Goal: Task Accomplishment & Management: Use online tool/utility

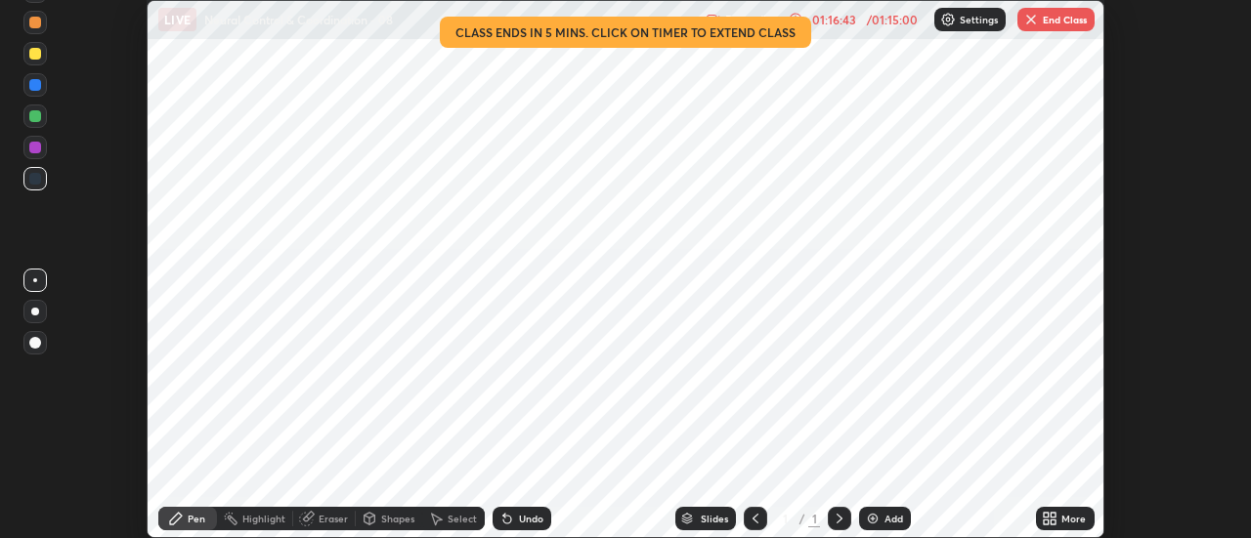
scroll to position [538, 1250]
click at [1051, 12] on button "End Class" at bounding box center [1055, 19] width 77 height 23
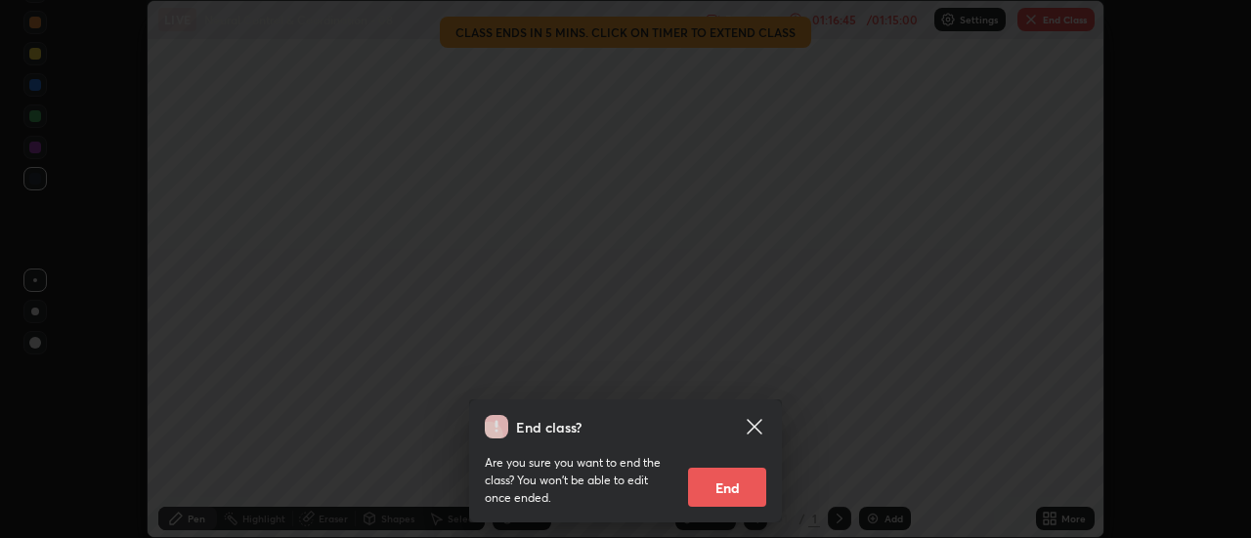
click at [713, 505] on button "End" at bounding box center [727, 487] width 78 height 39
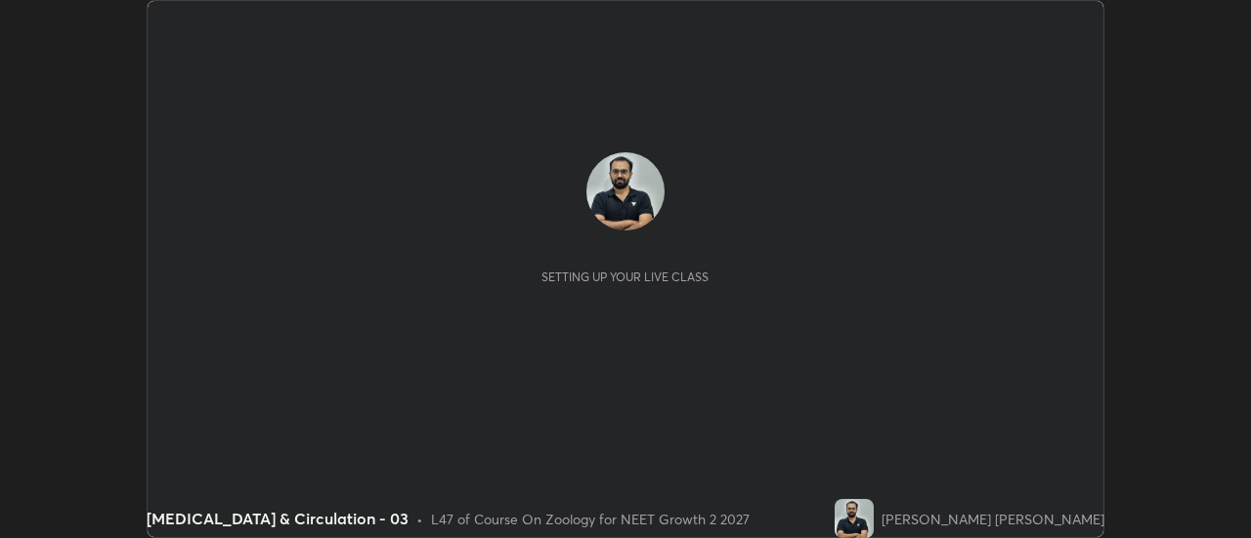
scroll to position [538, 1250]
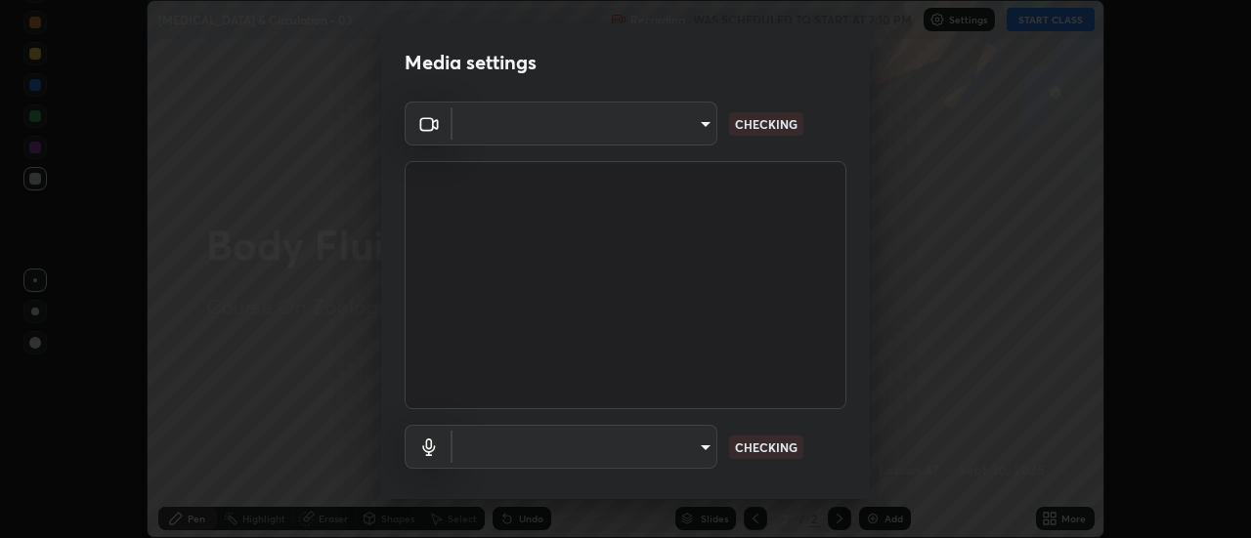
type input "985e4b1f72fc3b9494b48cef3b79fe3b682f9ae0bb15c20acfe574fe2aaad349"
type input "78d543d5cfb73704e6fb246d48052435788e3bd29a075eb895bf9fb3829fa977"
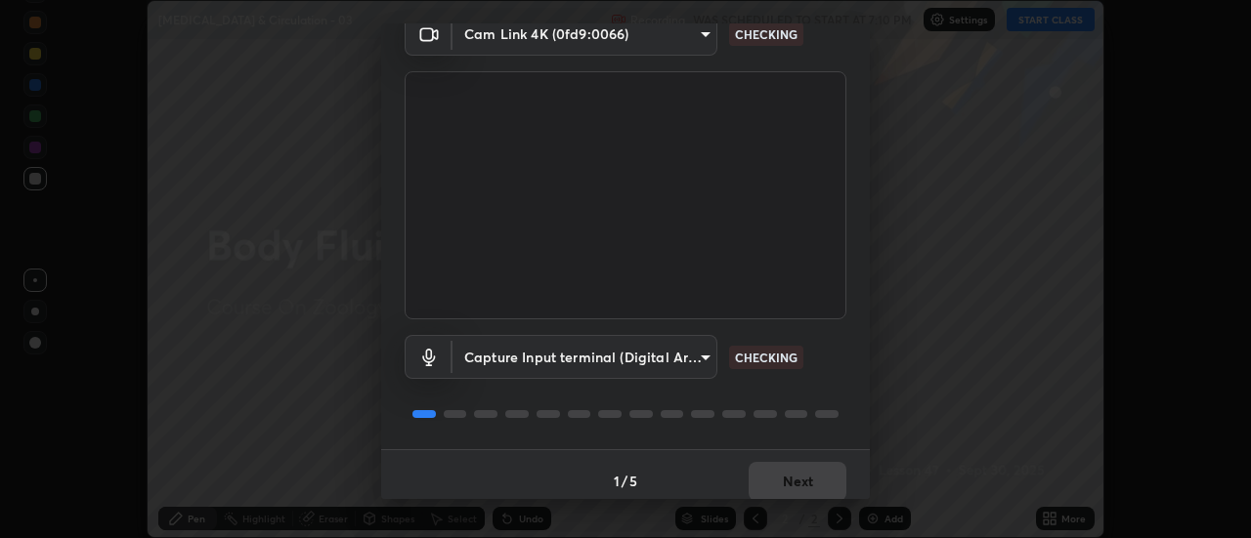
scroll to position [103, 0]
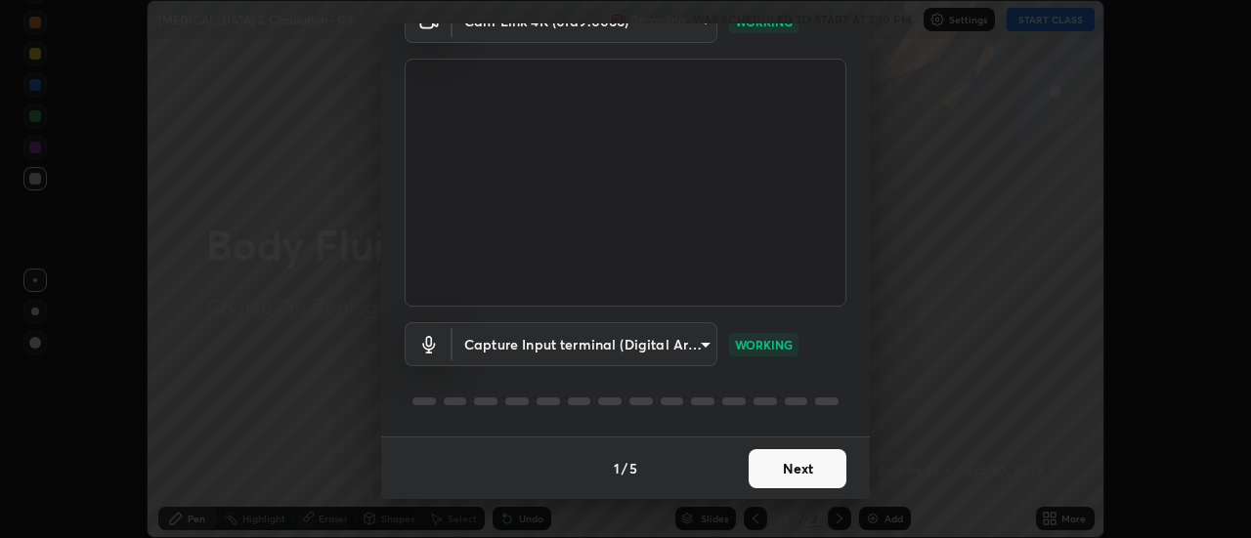
click at [788, 470] on button "Next" at bounding box center [797, 468] width 98 height 39
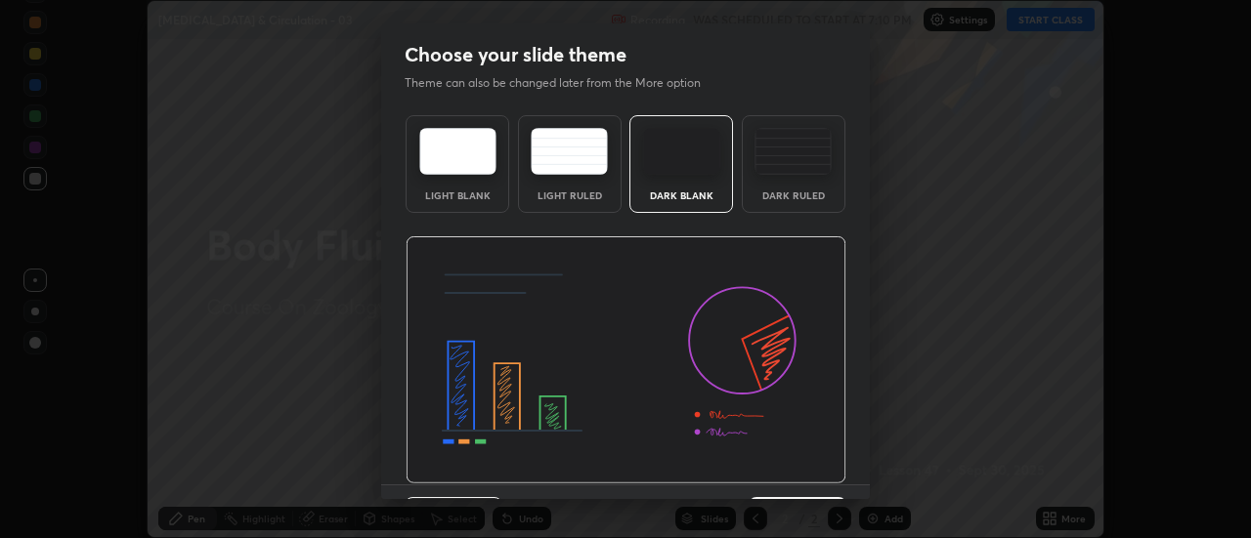
click at [788, 481] on img at bounding box center [625, 360] width 441 height 248
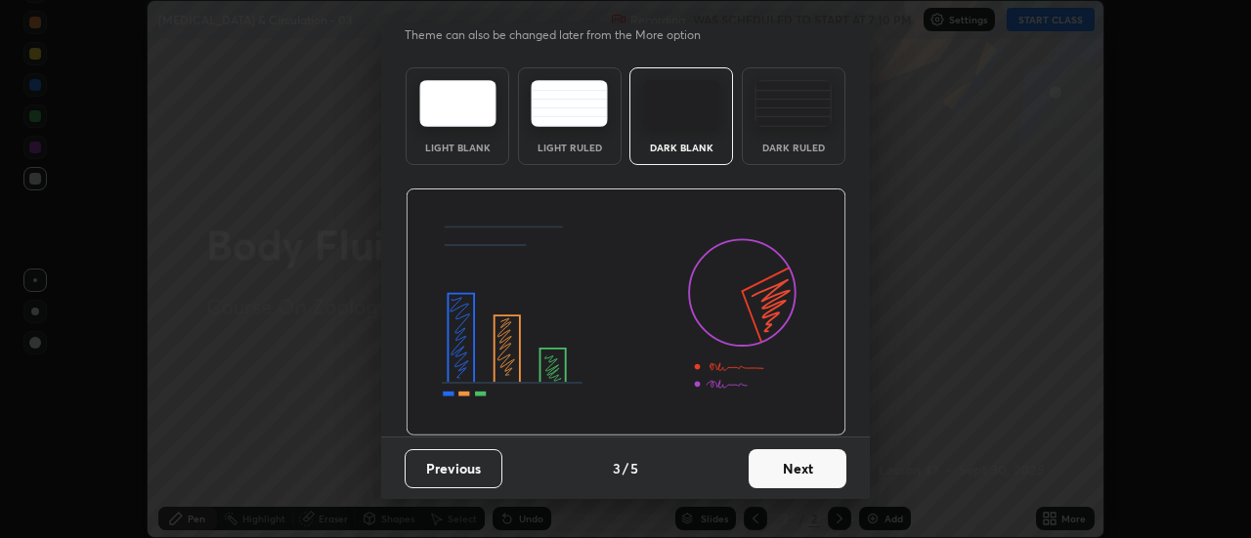
click at [779, 469] on button "Next" at bounding box center [797, 468] width 98 height 39
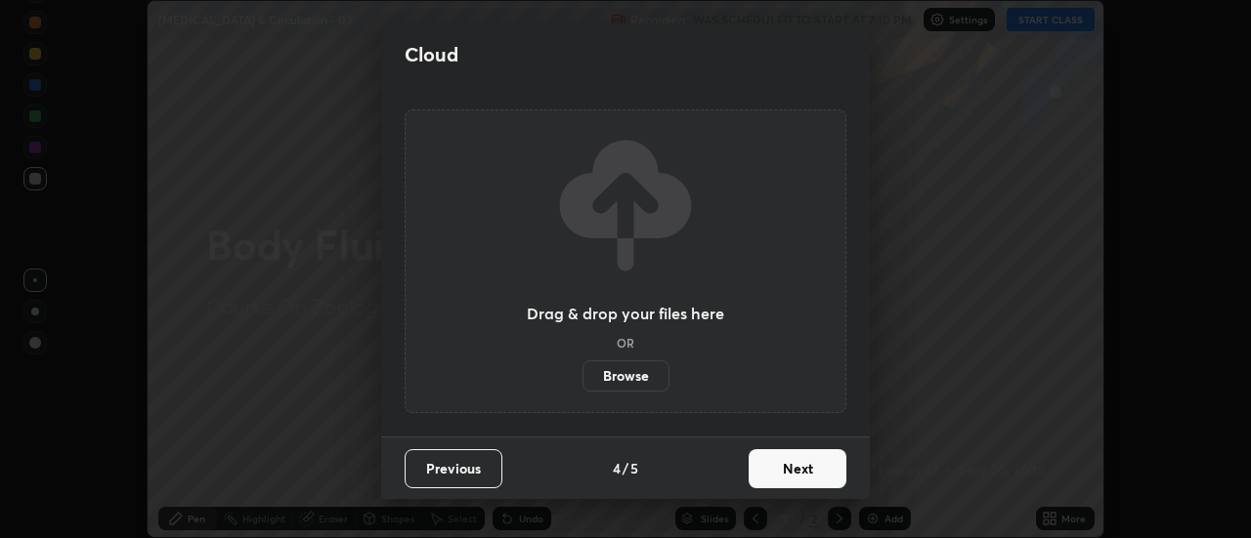
scroll to position [0, 0]
click at [787, 469] on button "Next" at bounding box center [797, 468] width 98 height 39
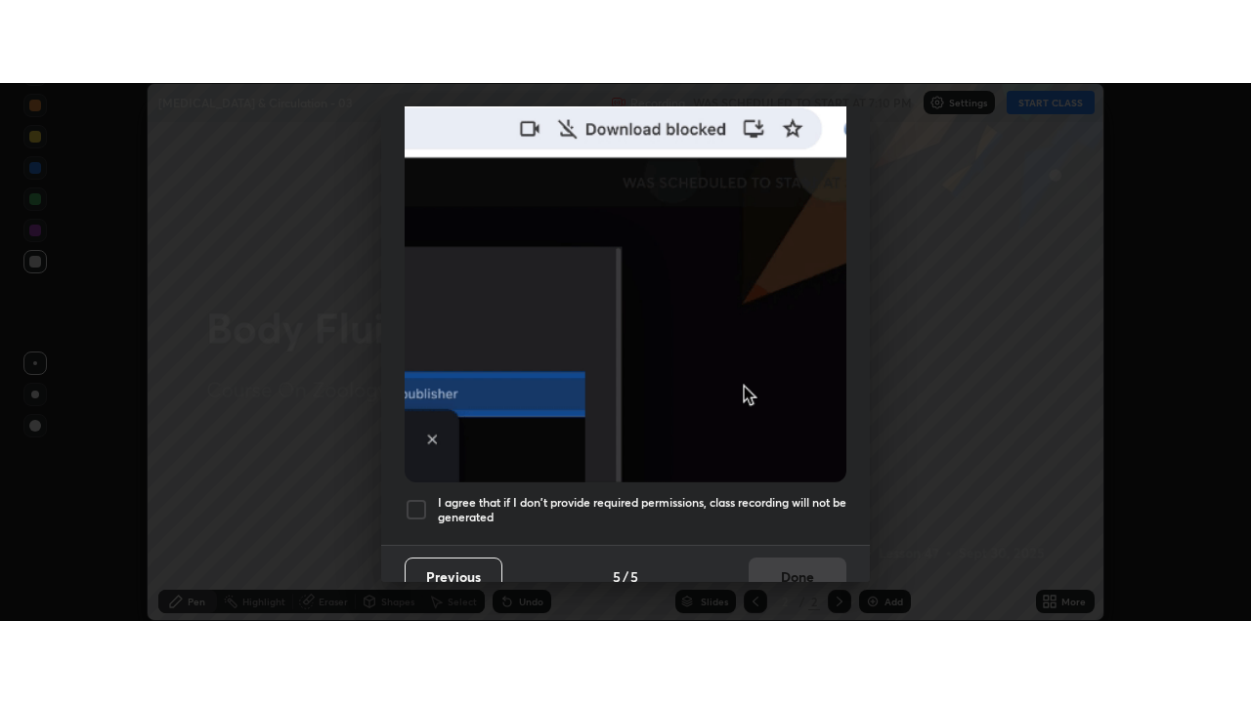
scroll to position [501, 0]
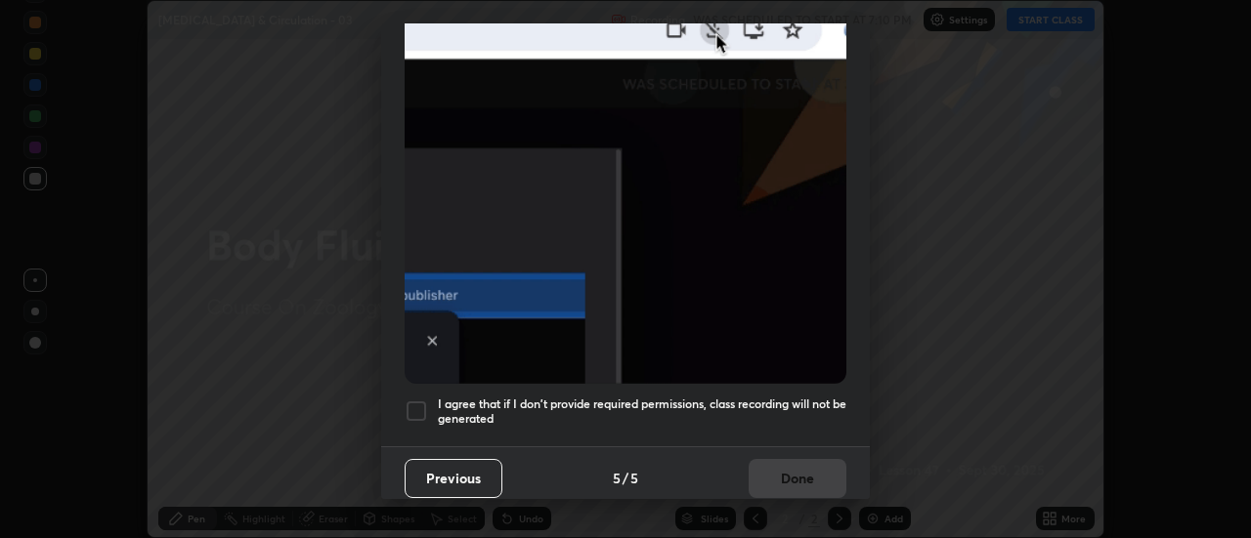
click at [755, 416] on h5 "I agree that if I don't provide required permissions, class recording will not …" at bounding box center [642, 412] width 408 height 30
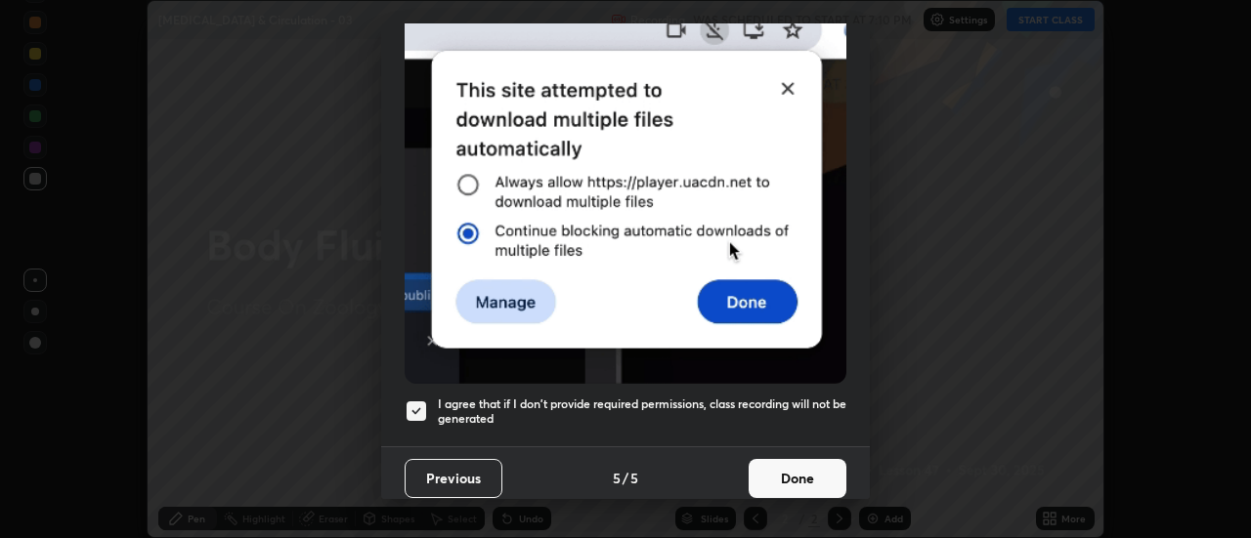
click at [777, 474] on button "Done" at bounding box center [797, 478] width 98 height 39
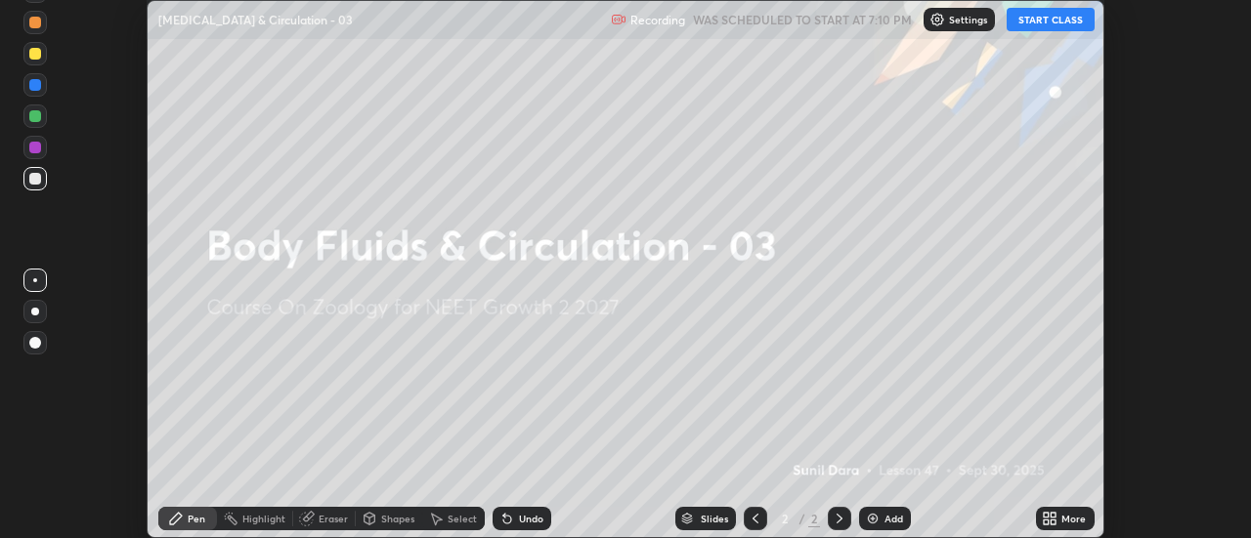
click at [1052, 514] on icon at bounding box center [1053, 515] width 5 height 5
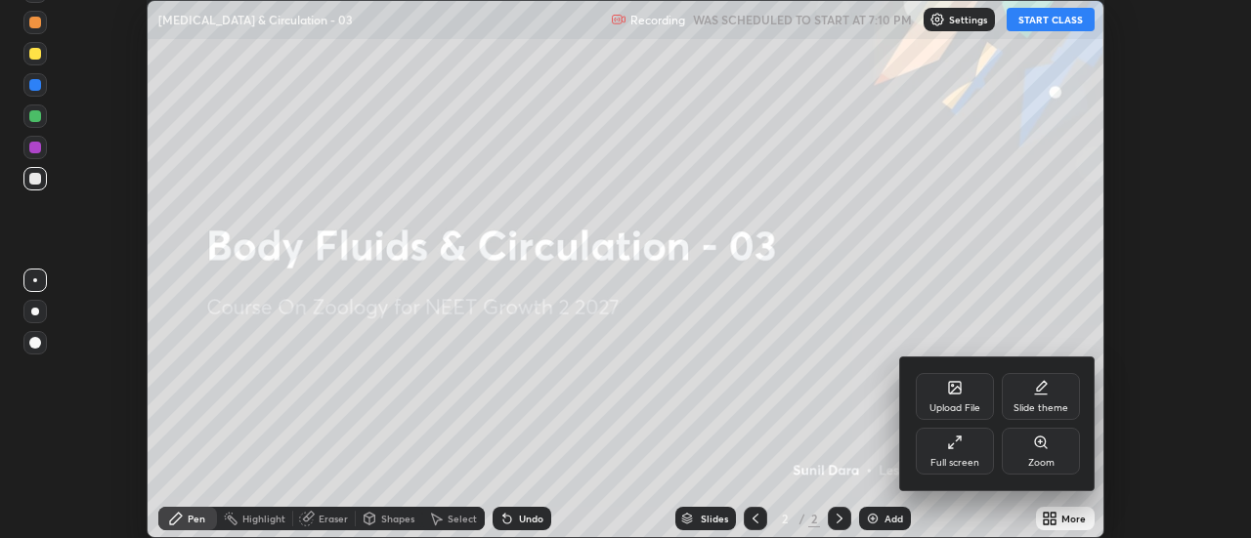
click at [938, 441] on div "Full screen" at bounding box center [954, 451] width 78 height 47
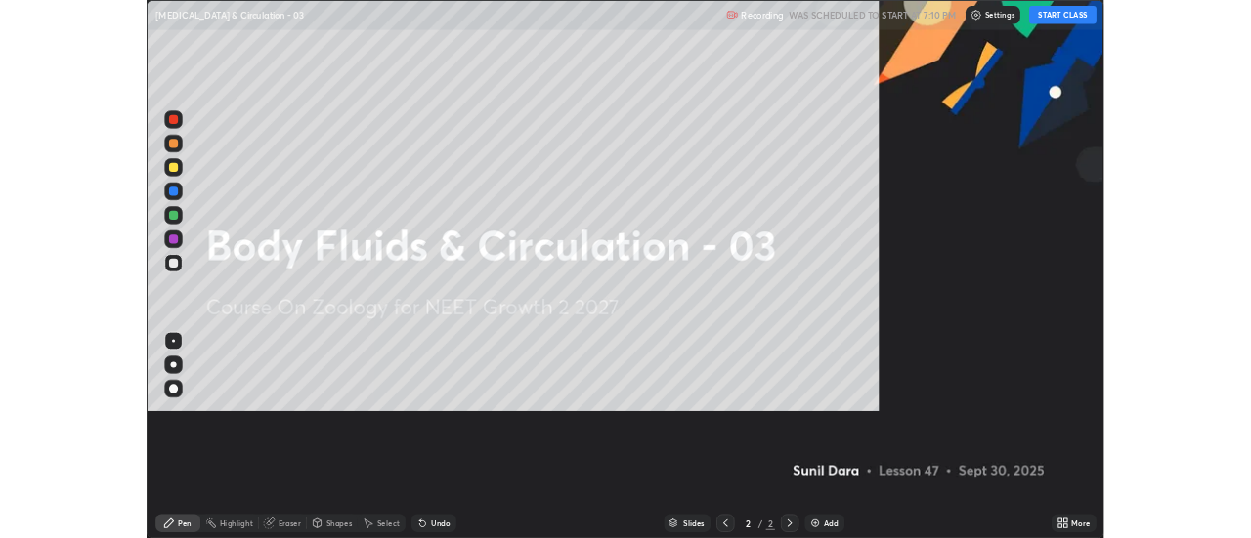
scroll to position [703, 1251]
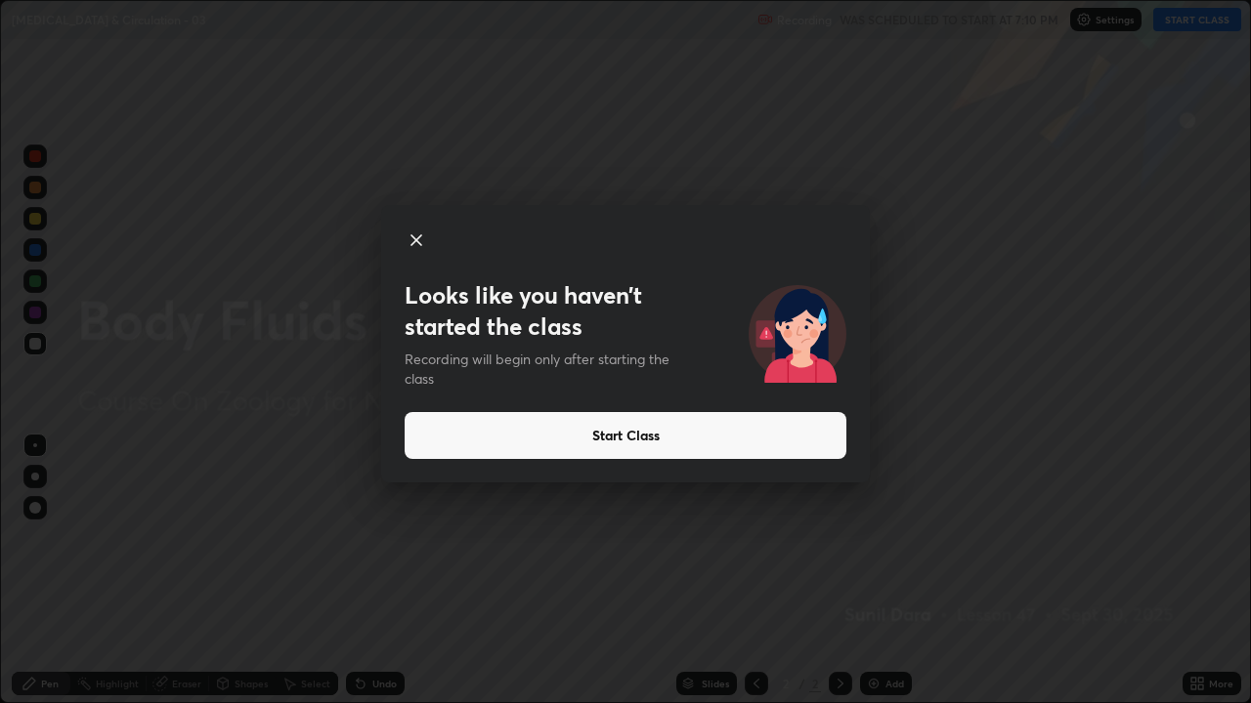
click at [805, 434] on button "Start Class" at bounding box center [625, 435] width 442 height 47
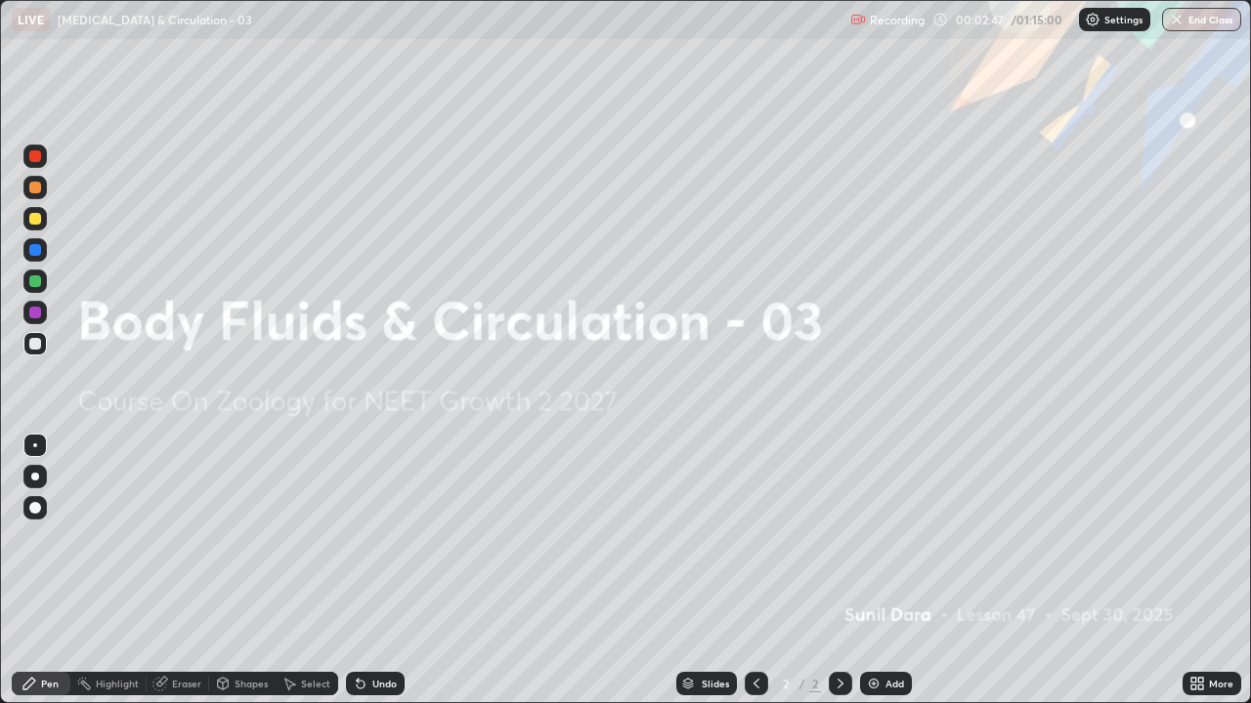
click at [876, 537] on img at bounding box center [874, 684] width 16 height 16
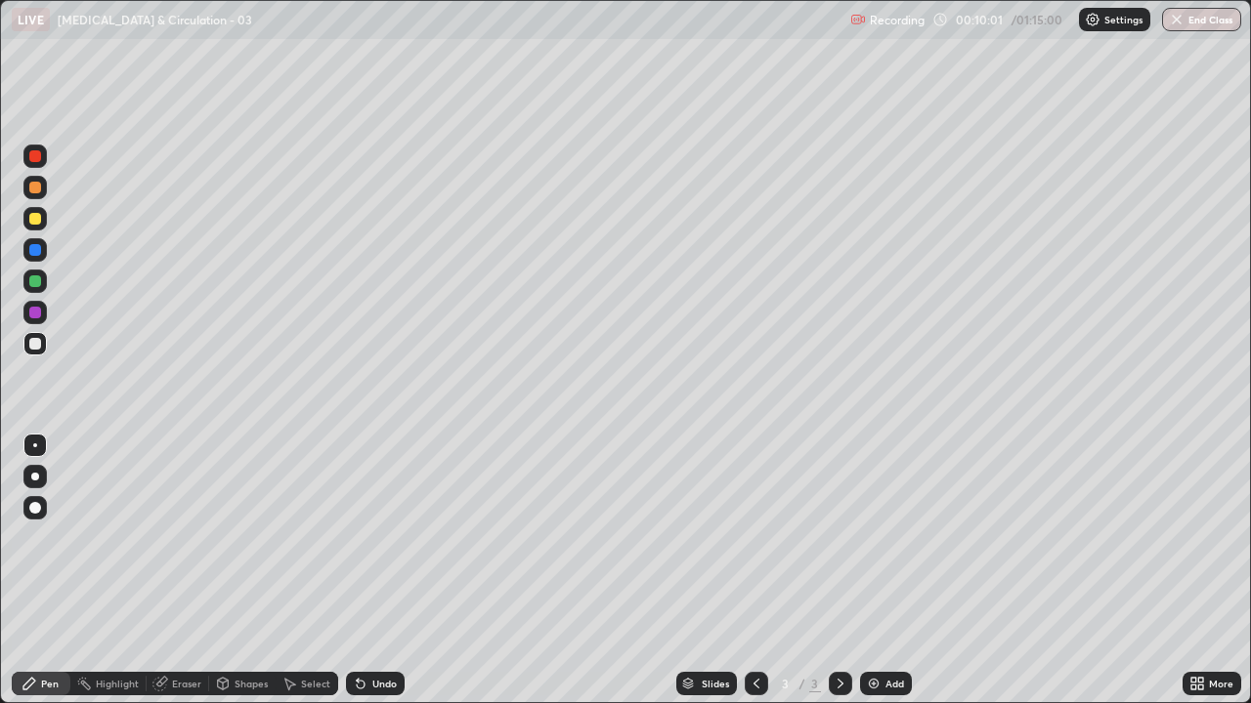
click at [31, 347] on div at bounding box center [35, 344] width 12 height 12
click at [37, 192] on div at bounding box center [35, 188] width 12 height 12
click at [38, 487] on div at bounding box center [34, 476] width 23 height 23
click at [37, 353] on div at bounding box center [34, 343] width 23 height 23
click at [36, 346] on div at bounding box center [35, 344] width 12 height 12
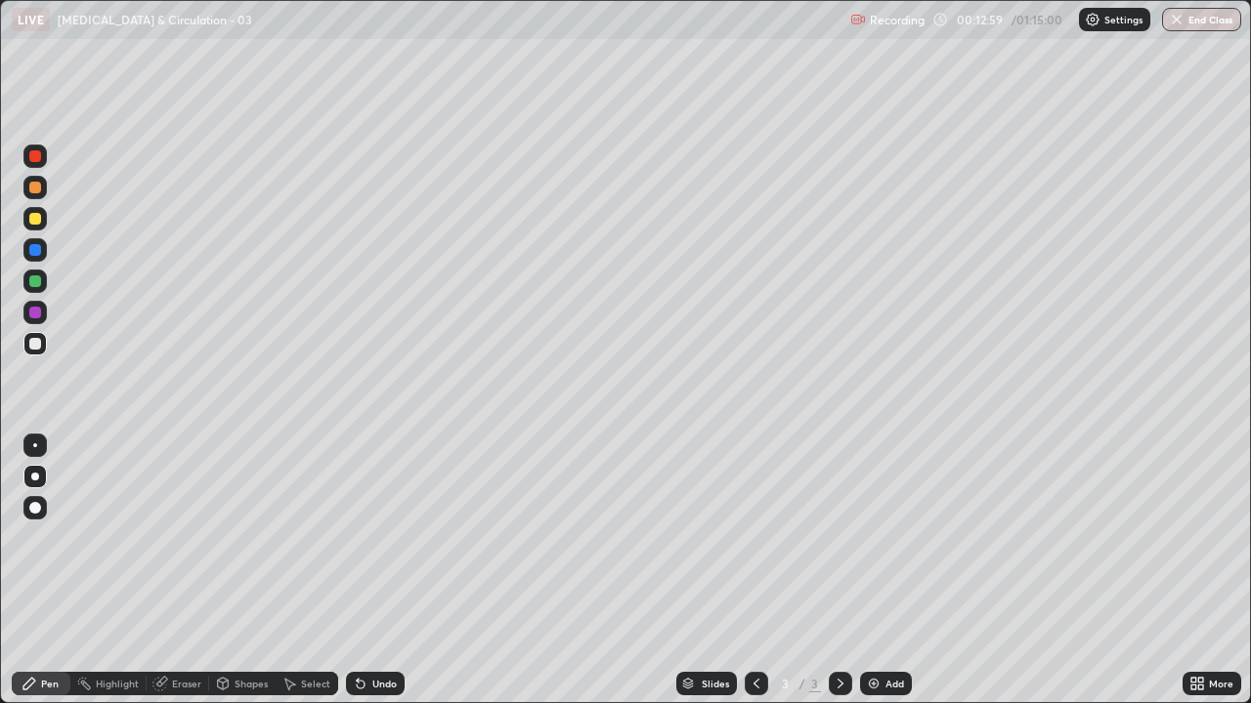
click at [30, 351] on div at bounding box center [34, 343] width 23 height 23
click at [836, 537] on icon at bounding box center [840, 684] width 16 height 16
click at [878, 537] on img at bounding box center [874, 684] width 16 height 16
click at [35, 345] on div at bounding box center [35, 344] width 12 height 12
click at [29, 344] on div at bounding box center [35, 344] width 12 height 12
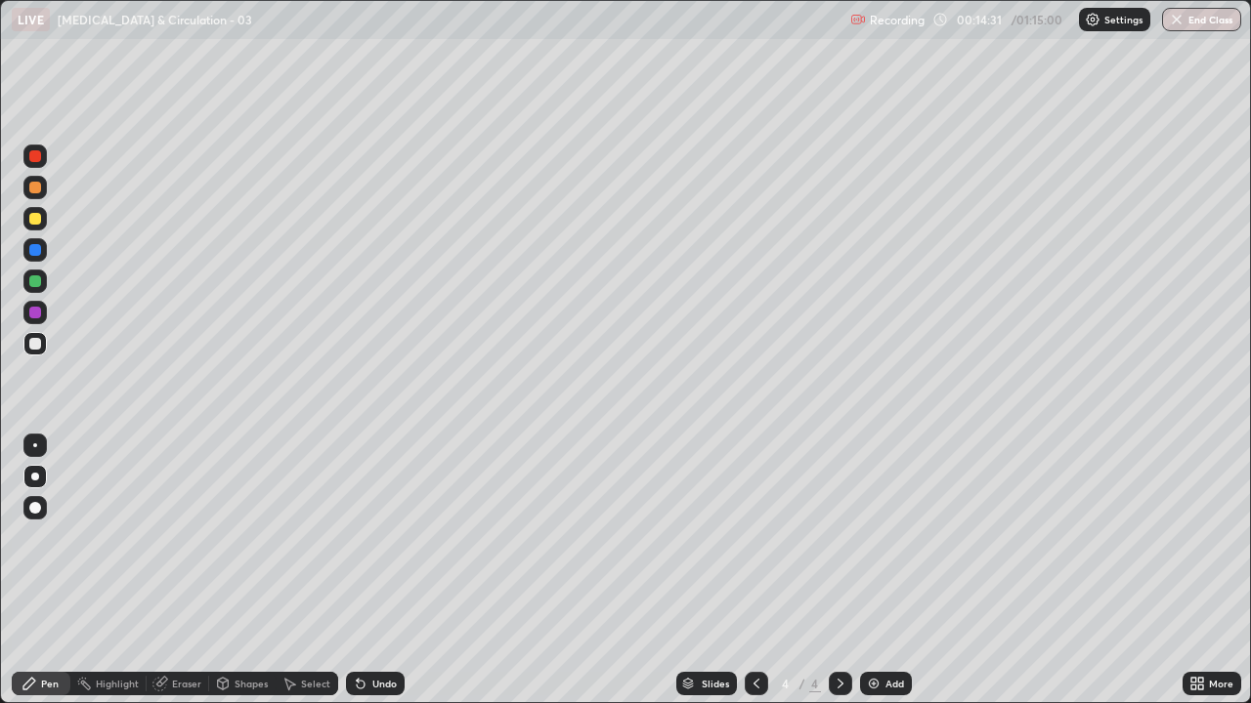
click at [27, 351] on div at bounding box center [34, 343] width 23 height 23
click at [25, 350] on div at bounding box center [34, 343] width 23 height 23
click at [35, 345] on div at bounding box center [35, 344] width 12 height 12
click at [35, 355] on div at bounding box center [34, 343] width 23 height 23
click at [380, 537] on div "Undo" at bounding box center [384, 684] width 24 height 10
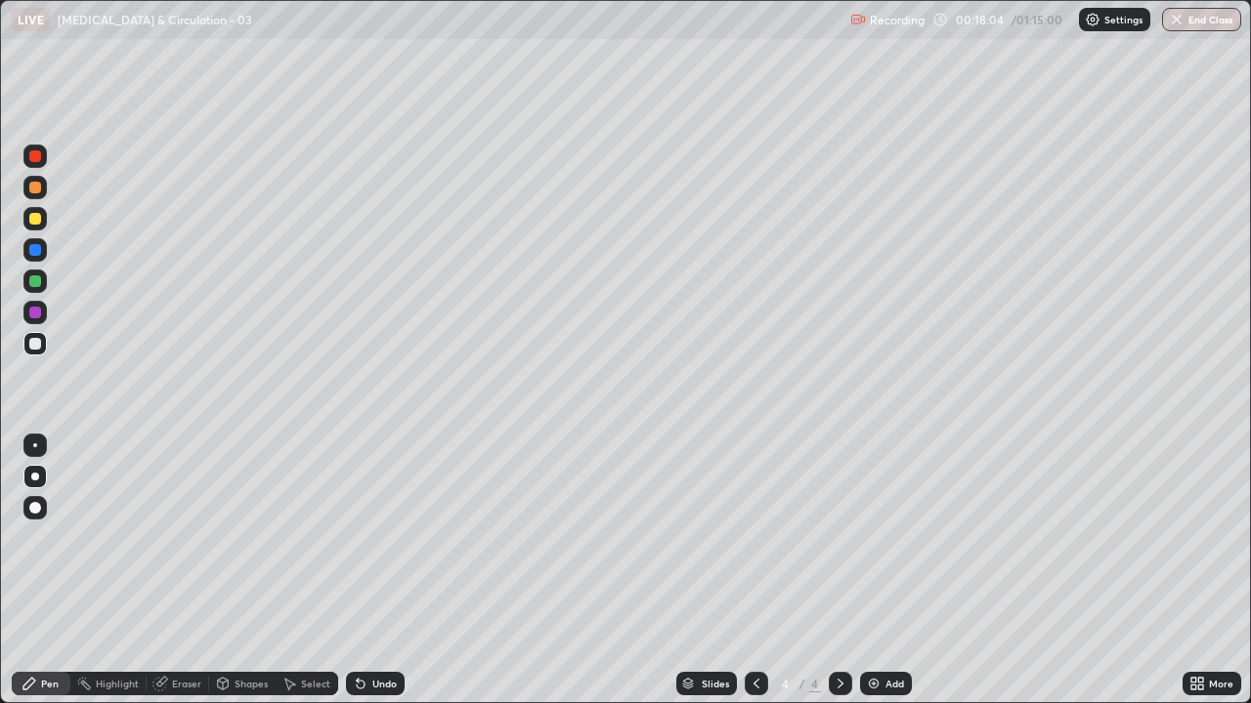
click at [837, 537] on icon at bounding box center [840, 684] width 16 height 16
click at [876, 537] on img at bounding box center [874, 684] width 16 height 16
click at [32, 341] on div at bounding box center [35, 344] width 12 height 12
click at [33, 344] on div at bounding box center [35, 344] width 12 height 12
click at [34, 343] on div at bounding box center [35, 344] width 12 height 12
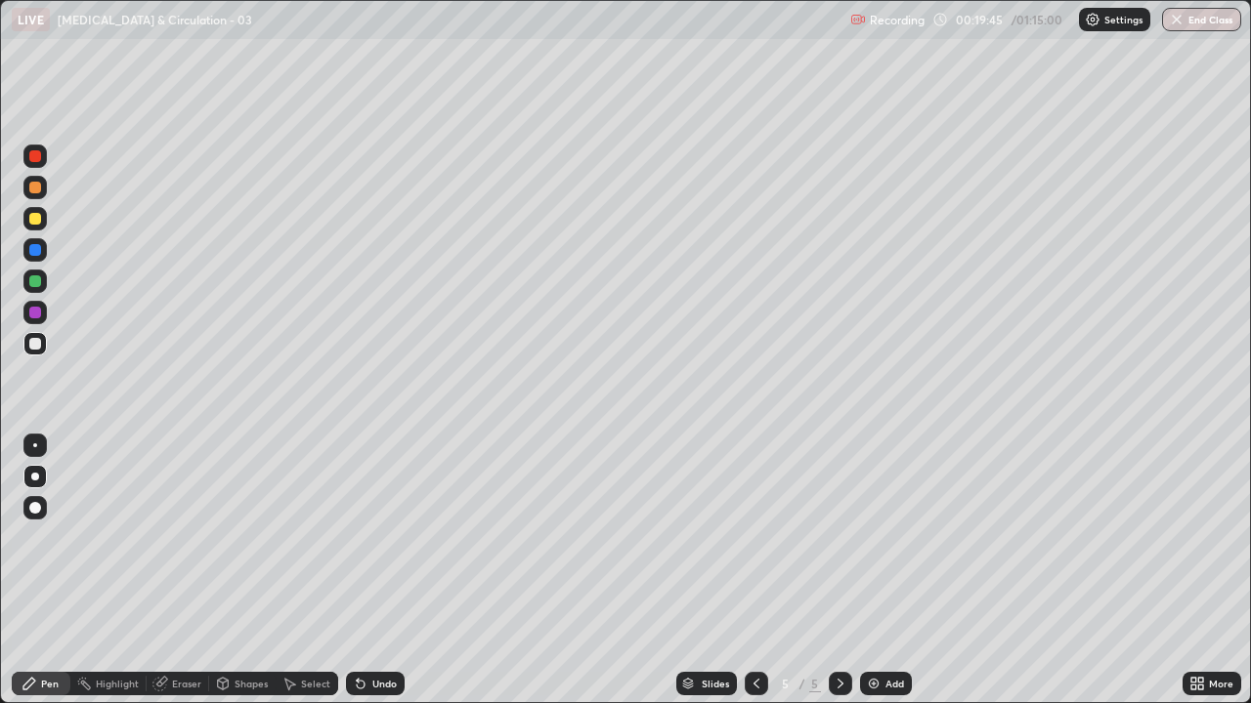
click at [30, 343] on div at bounding box center [35, 344] width 12 height 12
click at [28, 345] on div at bounding box center [34, 343] width 23 height 23
click at [380, 537] on div "Undo" at bounding box center [375, 683] width 59 height 23
click at [386, 537] on div "Undo" at bounding box center [375, 683] width 59 height 23
click at [380, 537] on div "Undo" at bounding box center [384, 684] width 24 height 10
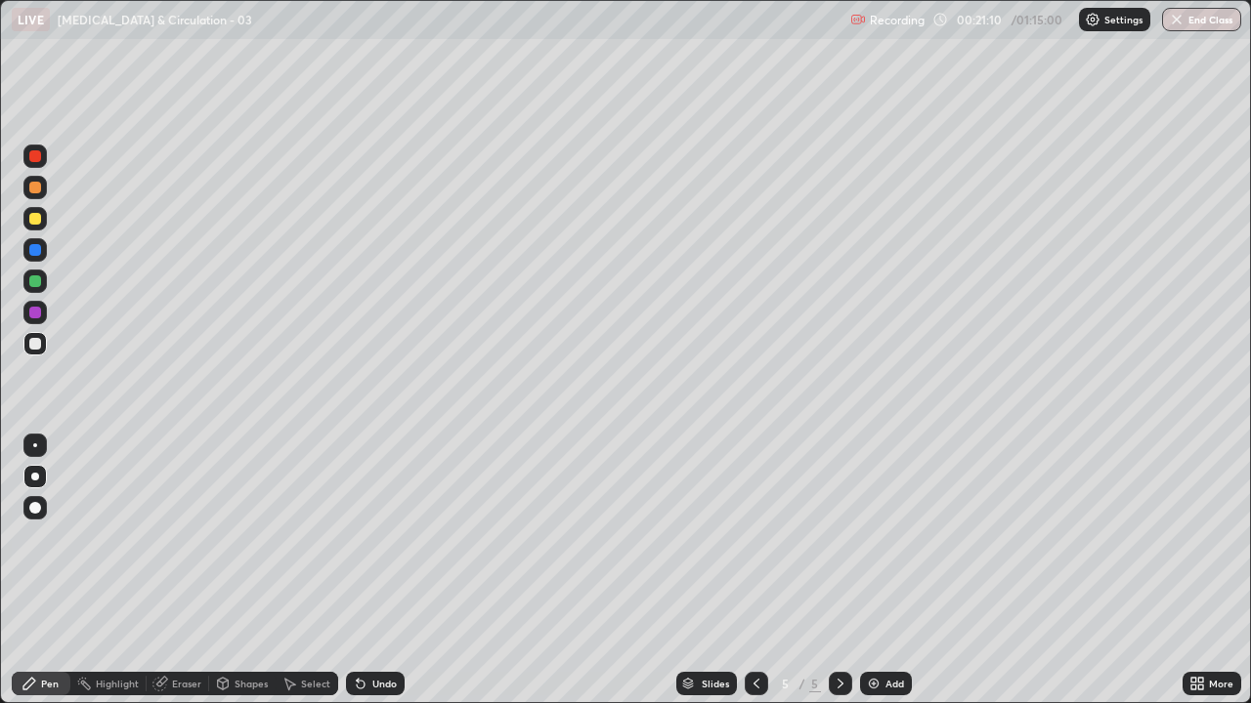
click at [383, 537] on div "Undo" at bounding box center [375, 683] width 59 height 23
click at [42, 353] on div at bounding box center [34, 343] width 23 height 23
click at [394, 537] on div "Undo" at bounding box center [384, 684] width 24 height 10
click at [402, 537] on div "Undo" at bounding box center [375, 683] width 59 height 23
click at [390, 537] on div "Undo" at bounding box center [384, 684] width 24 height 10
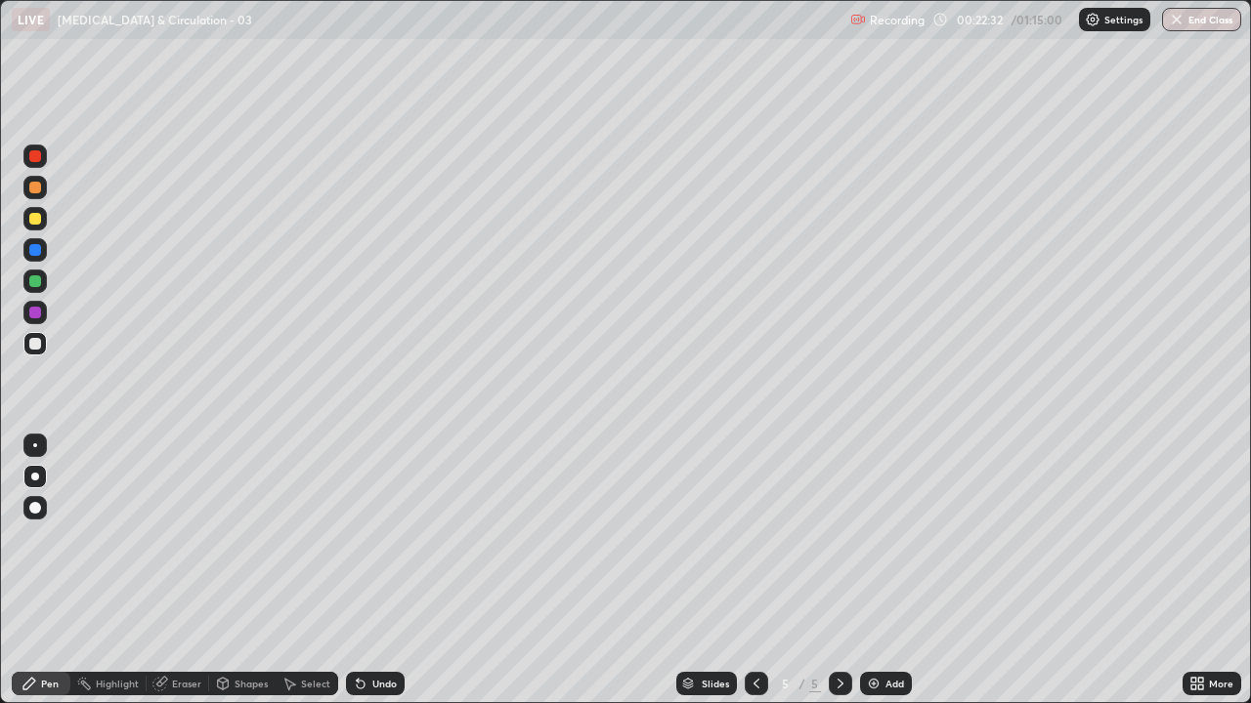
click at [32, 312] on div at bounding box center [35, 313] width 12 height 12
click at [395, 537] on div "Undo" at bounding box center [375, 683] width 59 height 23
click at [389, 537] on div "Undo" at bounding box center [384, 684] width 24 height 10
click at [385, 537] on div "Undo" at bounding box center [384, 684] width 24 height 10
click at [25, 351] on div at bounding box center [34, 343] width 23 height 23
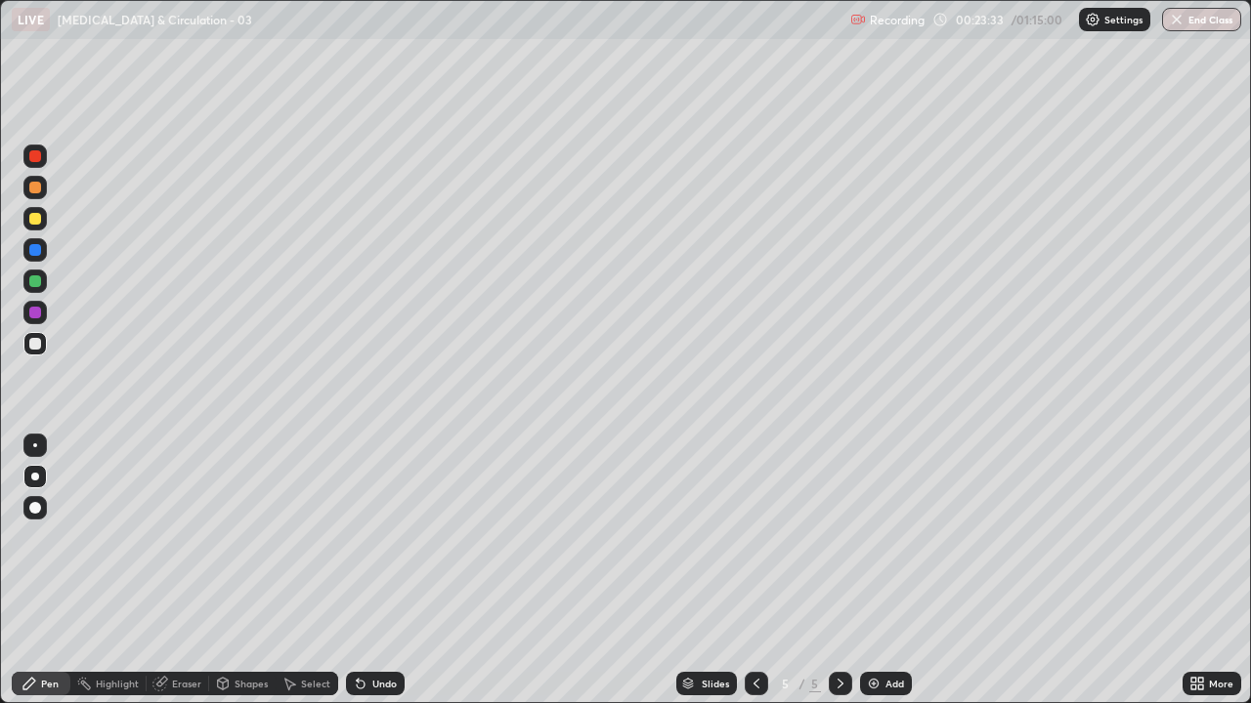
click at [37, 352] on div at bounding box center [34, 343] width 23 height 23
click at [29, 285] on div at bounding box center [34, 281] width 23 height 23
click at [34, 345] on div at bounding box center [35, 344] width 12 height 12
click at [35, 354] on div at bounding box center [34, 343] width 23 height 23
click at [39, 355] on div at bounding box center [34, 343] width 23 height 23
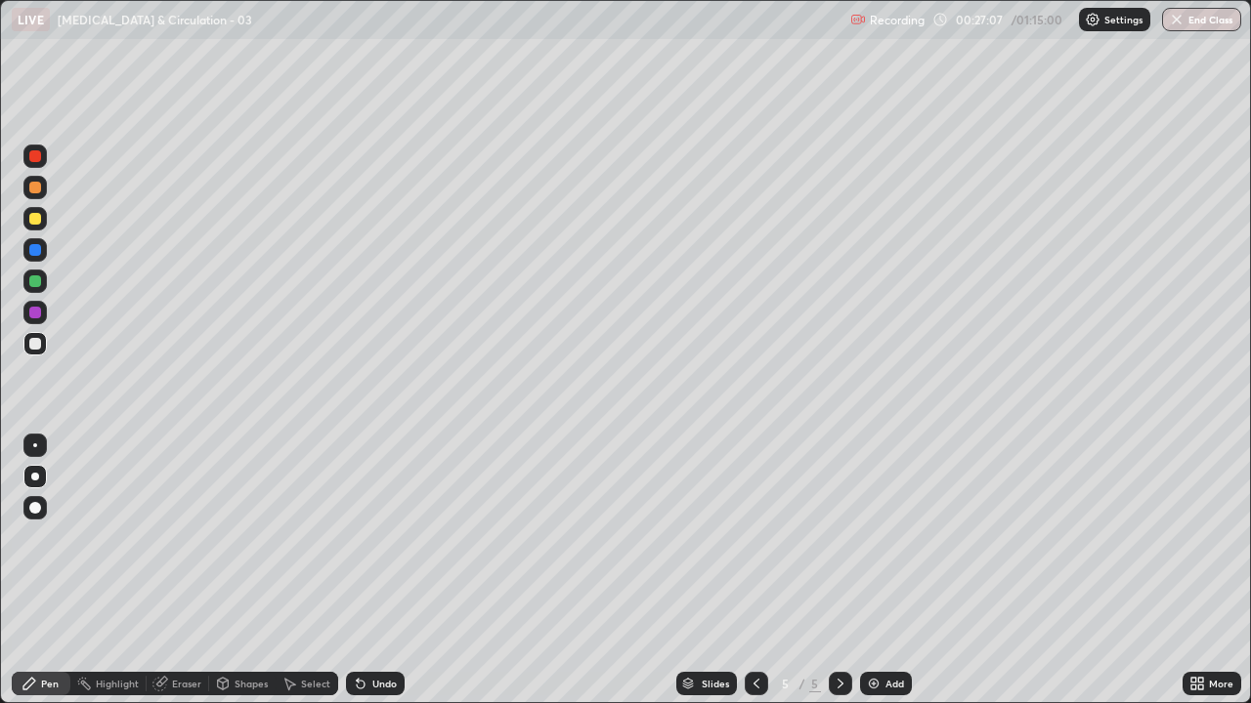
click at [835, 537] on icon at bounding box center [840, 684] width 16 height 16
click at [829, 537] on div at bounding box center [840, 683] width 23 height 23
click at [885, 537] on div "Add" at bounding box center [894, 684] width 19 height 10
click at [31, 344] on div at bounding box center [35, 344] width 12 height 12
click at [32, 345] on div at bounding box center [35, 344] width 12 height 12
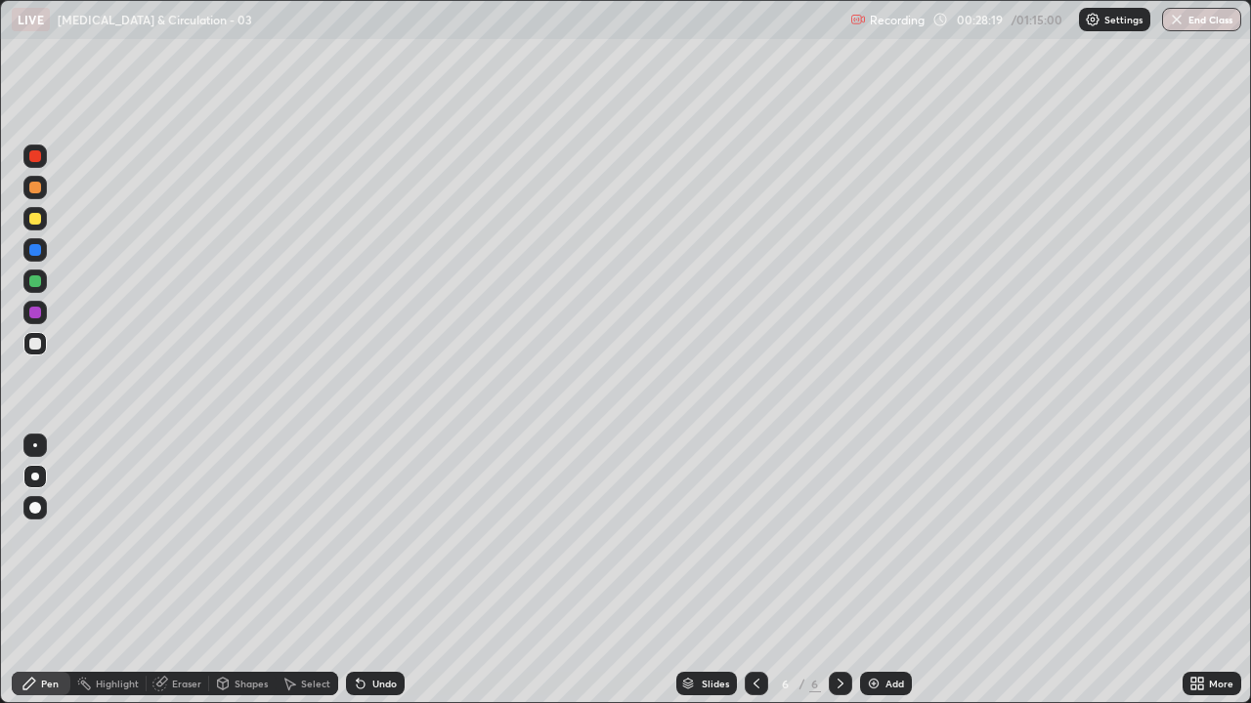
click at [35, 345] on div at bounding box center [35, 344] width 12 height 12
click at [751, 537] on icon at bounding box center [756, 684] width 16 height 16
click at [830, 537] on div at bounding box center [840, 683] width 23 height 23
click at [748, 537] on icon at bounding box center [756, 684] width 16 height 16
click at [838, 537] on icon at bounding box center [840, 684] width 16 height 16
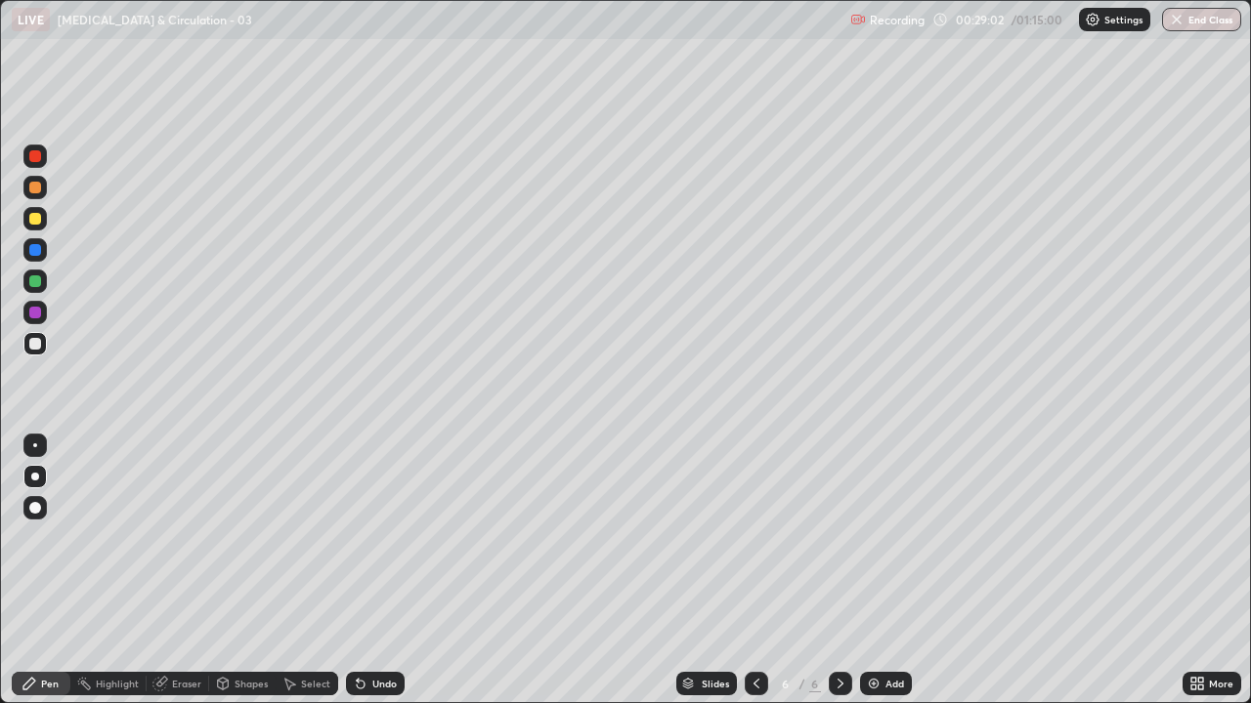
click at [748, 537] on icon at bounding box center [756, 684] width 16 height 16
click at [838, 537] on icon at bounding box center [840, 684] width 16 height 16
click at [745, 537] on div at bounding box center [756, 683] width 23 height 23
click at [838, 537] on icon at bounding box center [840, 684] width 16 height 16
click at [32, 343] on div at bounding box center [35, 344] width 12 height 12
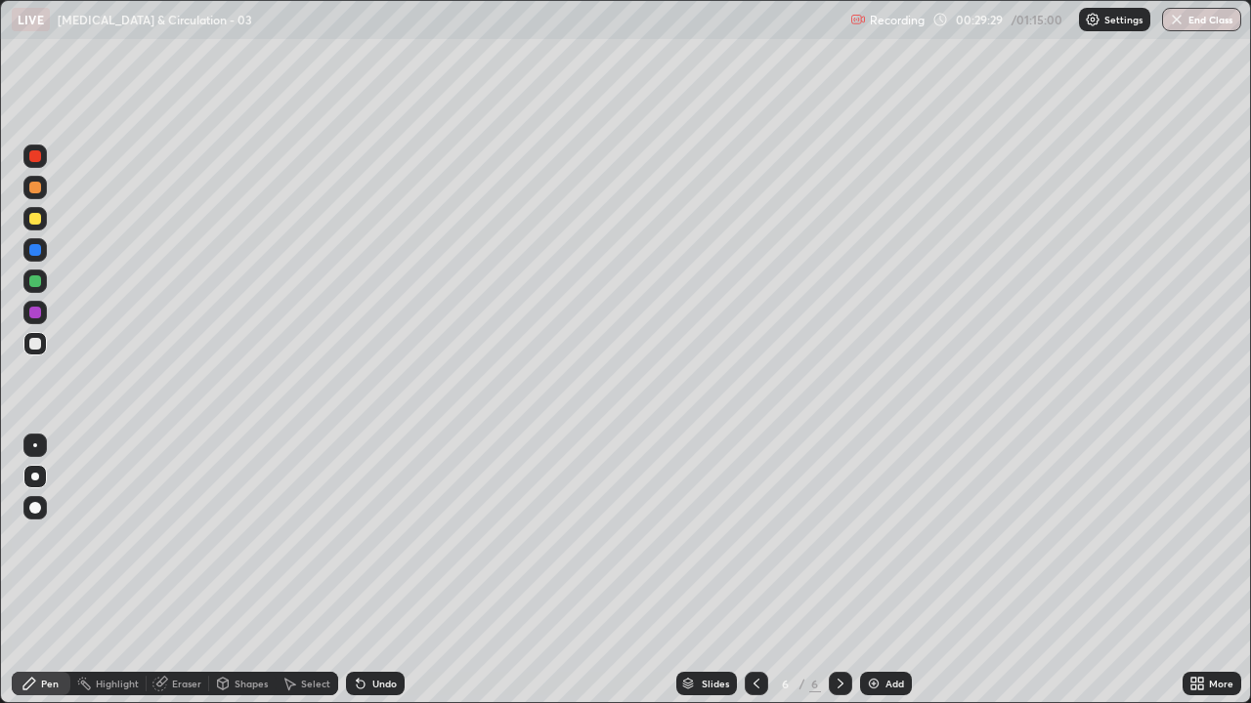
click at [35, 346] on div at bounding box center [35, 344] width 12 height 12
click at [754, 537] on icon at bounding box center [756, 684] width 16 height 16
click at [835, 537] on icon at bounding box center [840, 684] width 16 height 16
click at [33, 352] on div at bounding box center [34, 343] width 23 height 23
click at [35, 345] on div at bounding box center [35, 344] width 12 height 12
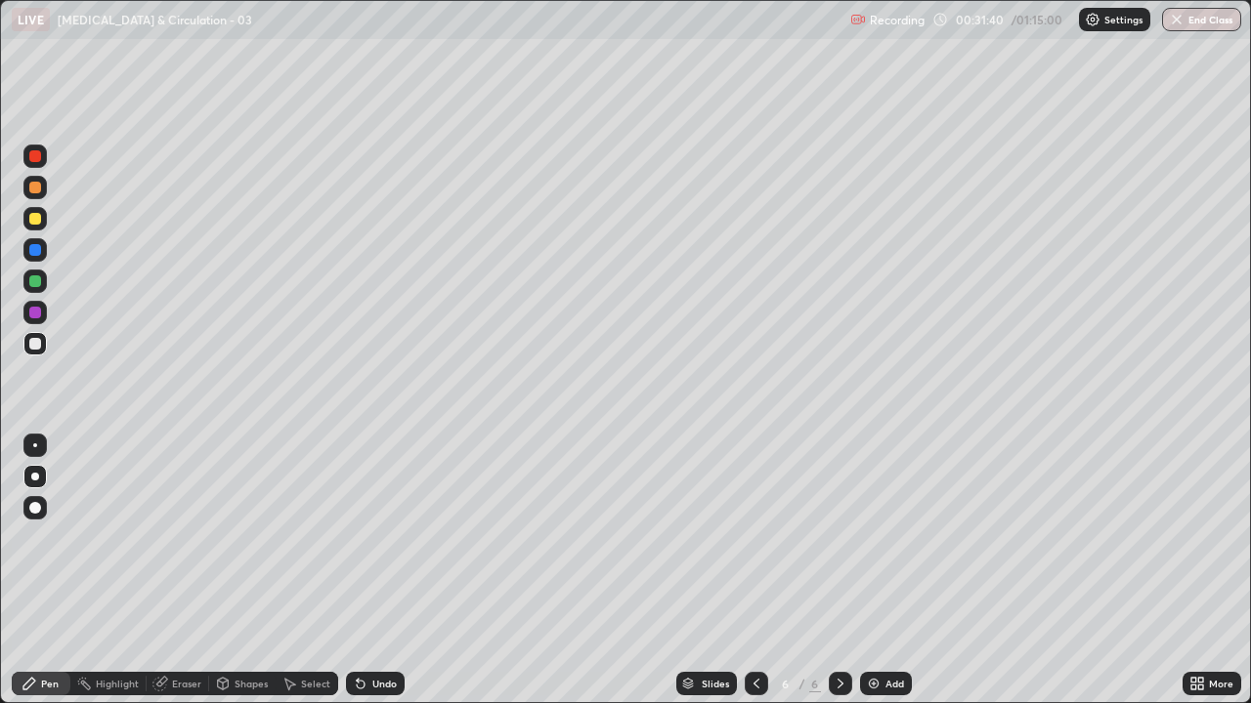
click at [38, 340] on div at bounding box center [35, 344] width 12 height 12
click at [401, 537] on div "Undo" at bounding box center [375, 683] width 59 height 23
click at [385, 537] on div "Undo" at bounding box center [384, 684] width 24 height 10
click at [756, 537] on icon at bounding box center [756, 684] width 16 height 16
click at [835, 537] on icon at bounding box center [840, 684] width 16 height 16
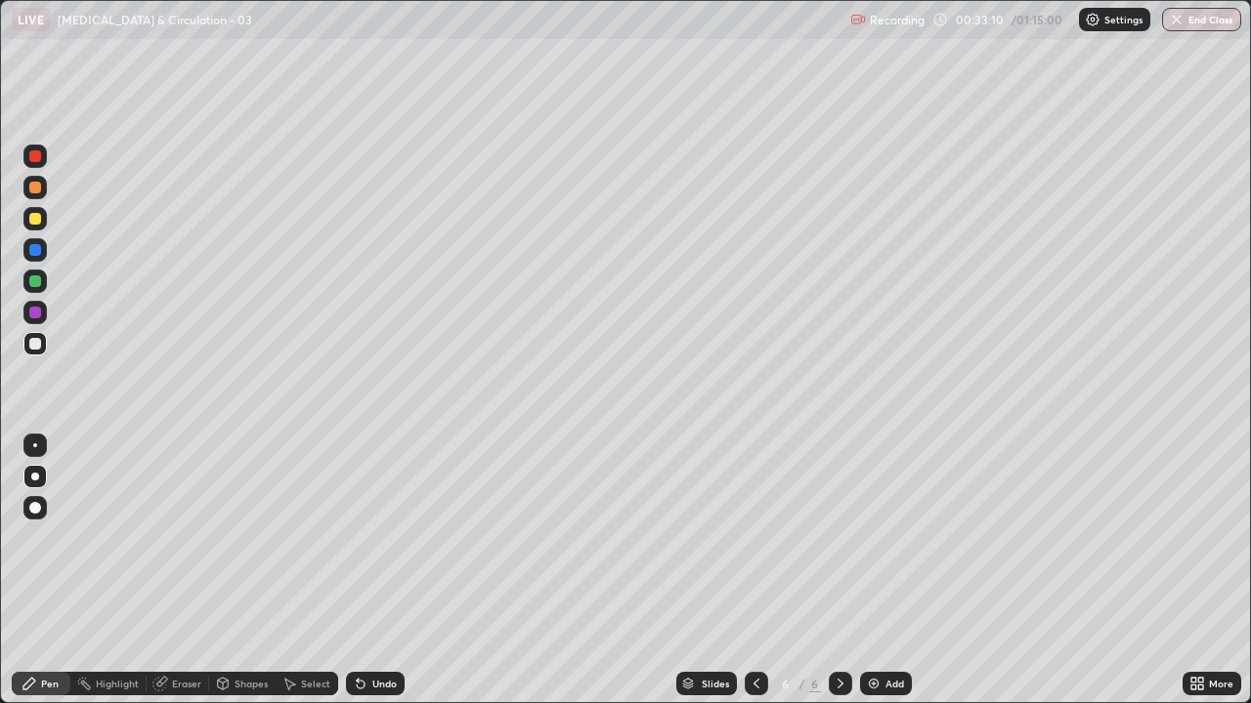
click at [839, 537] on icon at bounding box center [840, 684] width 6 height 10
click at [832, 537] on icon at bounding box center [840, 684] width 16 height 16
click at [880, 537] on div "Add" at bounding box center [886, 683] width 52 height 23
click at [31, 347] on div at bounding box center [35, 344] width 12 height 12
click at [381, 537] on div "Undo" at bounding box center [375, 683] width 59 height 23
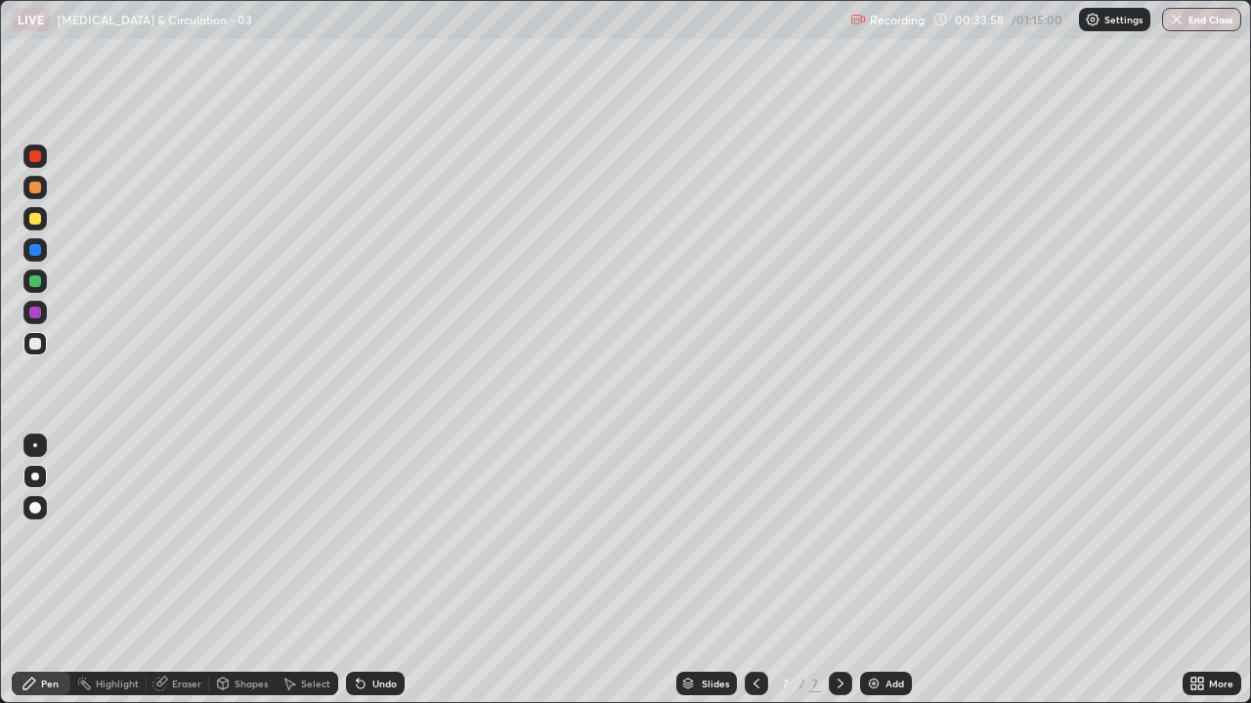
click at [391, 537] on div "Undo" at bounding box center [375, 683] width 59 height 23
click at [395, 537] on div "Undo" at bounding box center [375, 683] width 59 height 23
click at [394, 537] on div "Undo" at bounding box center [375, 683] width 59 height 23
click at [393, 537] on div "Undo" at bounding box center [375, 683] width 59 height 23
click at [383, 537] on div "Undo" at bounding box center [375, 683] width 59 height 23
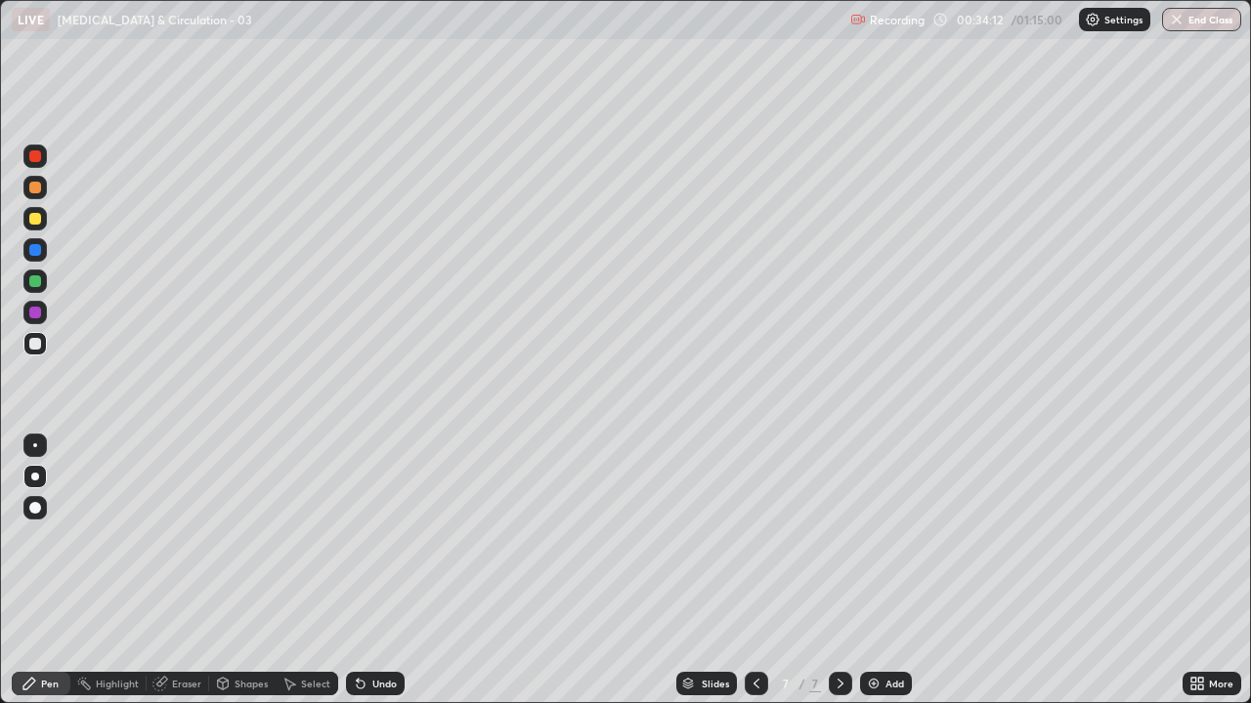
click at [384, 537] on div "Undo" at bounding box center [384, 684] width 24 height 10
click at [385, 537] on div "Undo" at bounding box center [384, 684] width 24 height 10
click at [37, 343] on div at bounding box center [35, 344] width 12 height 12
click at [380, 537] on div "Undo" at bounding box center [384, 684] width 24 height 10
click at [395, 537] on div "Undo" at bounding box center [375, 683] width 59 height 23
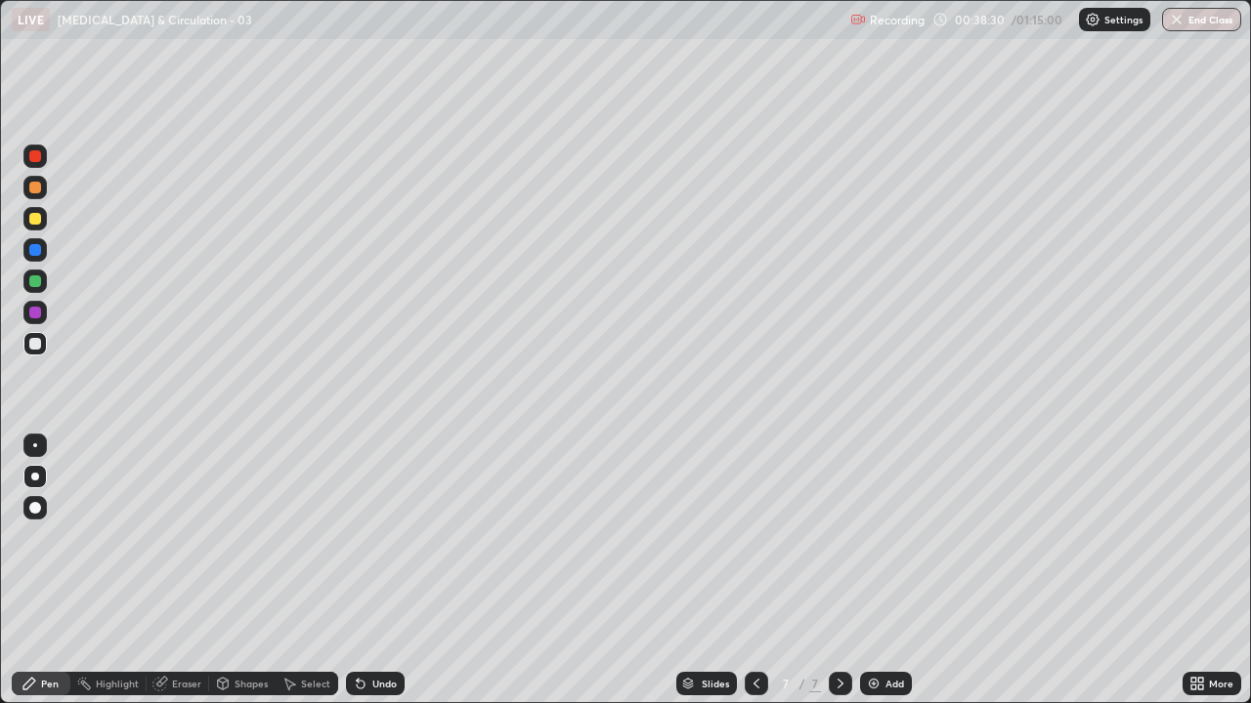
click at [34, 352] on div at bounding box center [34, 343] width 23 height 23
click at [838, 537] on icon at bounding box center [840, 684] width 16 height 16
click at [881, 537] on div "Add" at bounding box center [886, 683] width 52 height 23
click at [30, 340] on div at bounding box center [35, 344] width 12 height 12
click at [38, 221] on div at bounding box center [35, 219] width 12 height 12
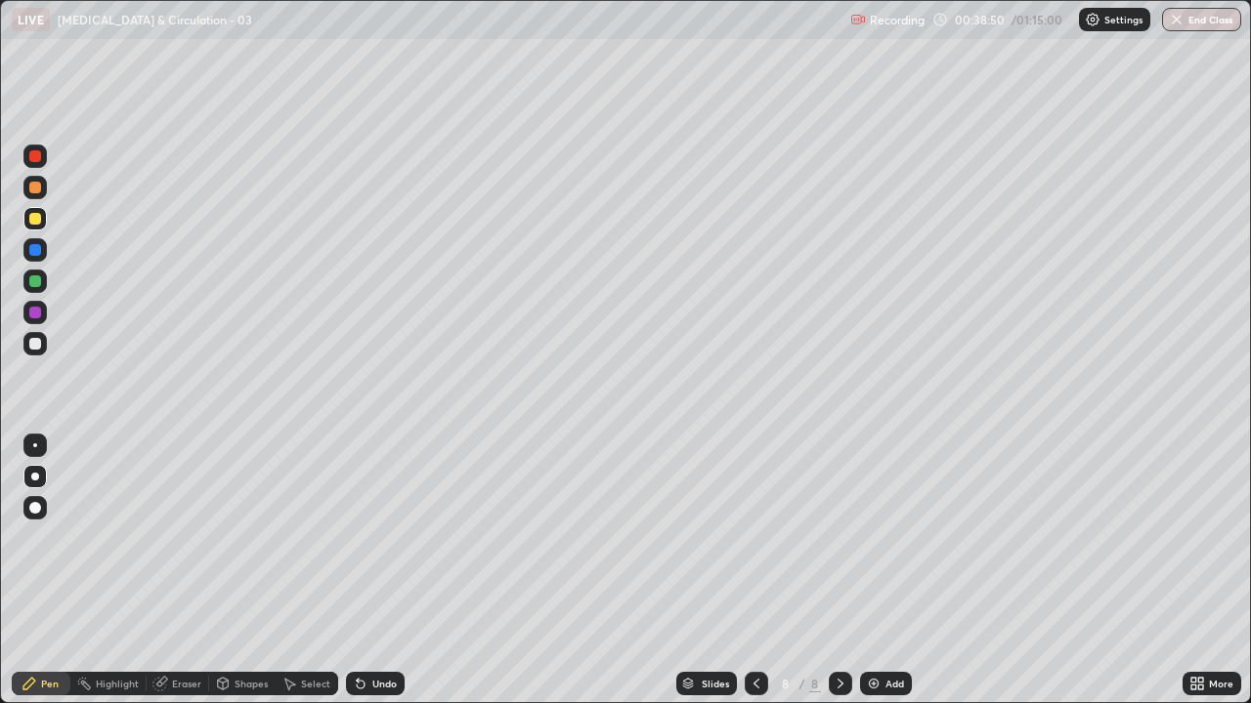
click at [35, 345] on div at bounding box center [35, 344] width 12 height 12
click at [23, 344] on div at bounding box center [34, 343] width 23 height 23
click at [39, 344] on div at bounding box center [35, 344] width 12 height 12
click at [378, 537] on div "Undo" at bounding box center [375, 683] width 59 height 23
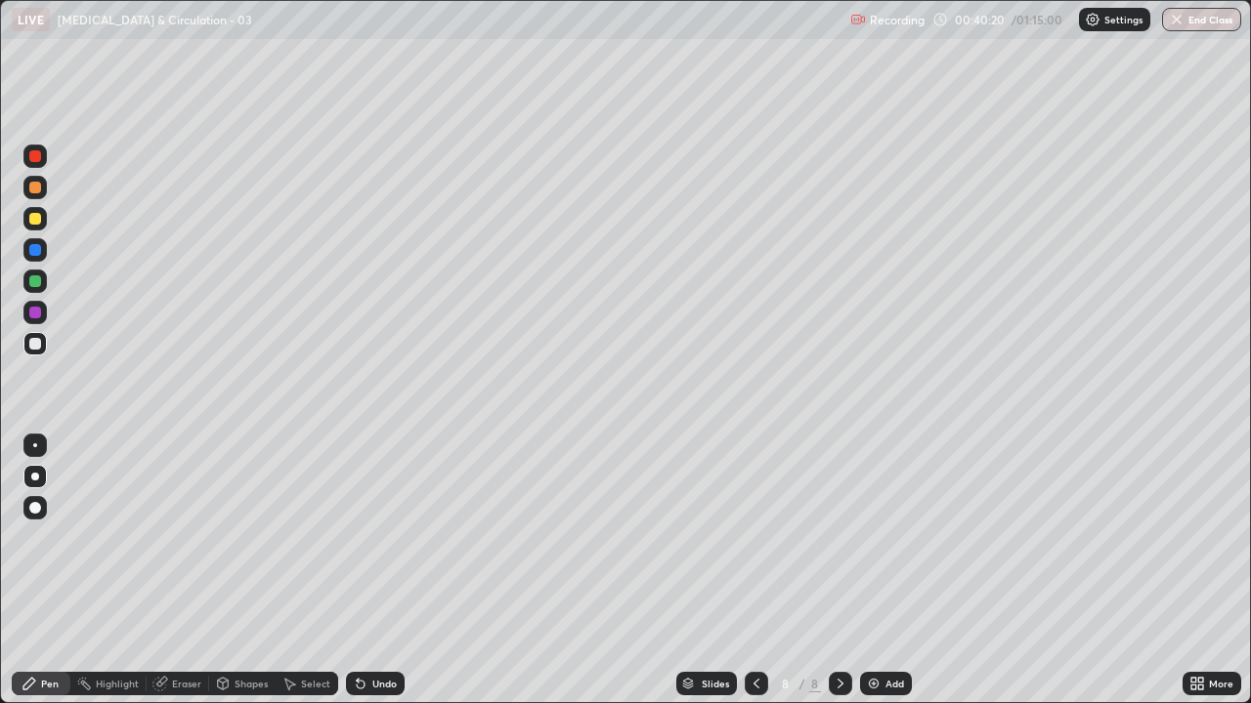
click at [31, 344] on div at bounding box center [35, 344] width 12 height 12
click at [35, 345] on div at bounding box center [35, 344] width 12 height 12
click at [388, 537] on div "Undo" at bounding box center [375, 683] width 59 height 23
click at [379, 537] on div "Undo" at bounding box center [384, 684] width 24 height 10
click at [376, 537] on div "Undo" at bounding box center [384, 684] width 24 height 10
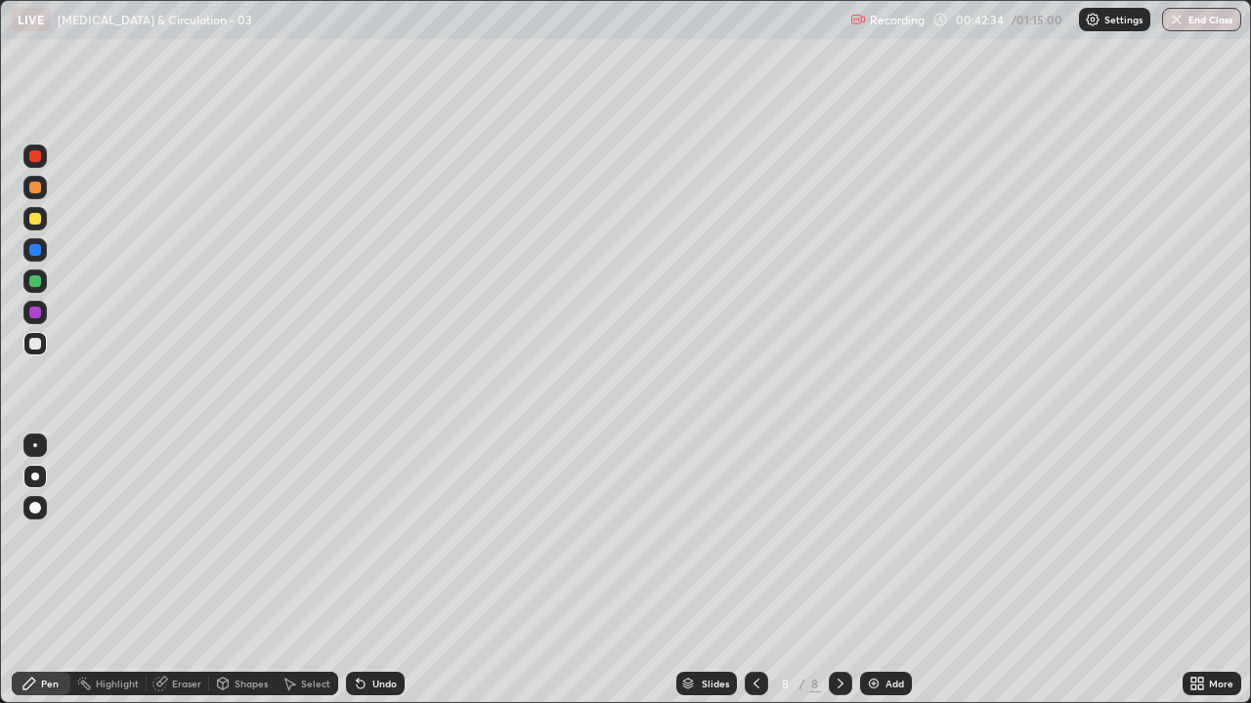
click at [376, 537] on div "Undo" at bounding box center [384, 684] width 24 height 10
click at [374, 537] on div "Undo" at bounding box center [384, 684] width 24 height 10
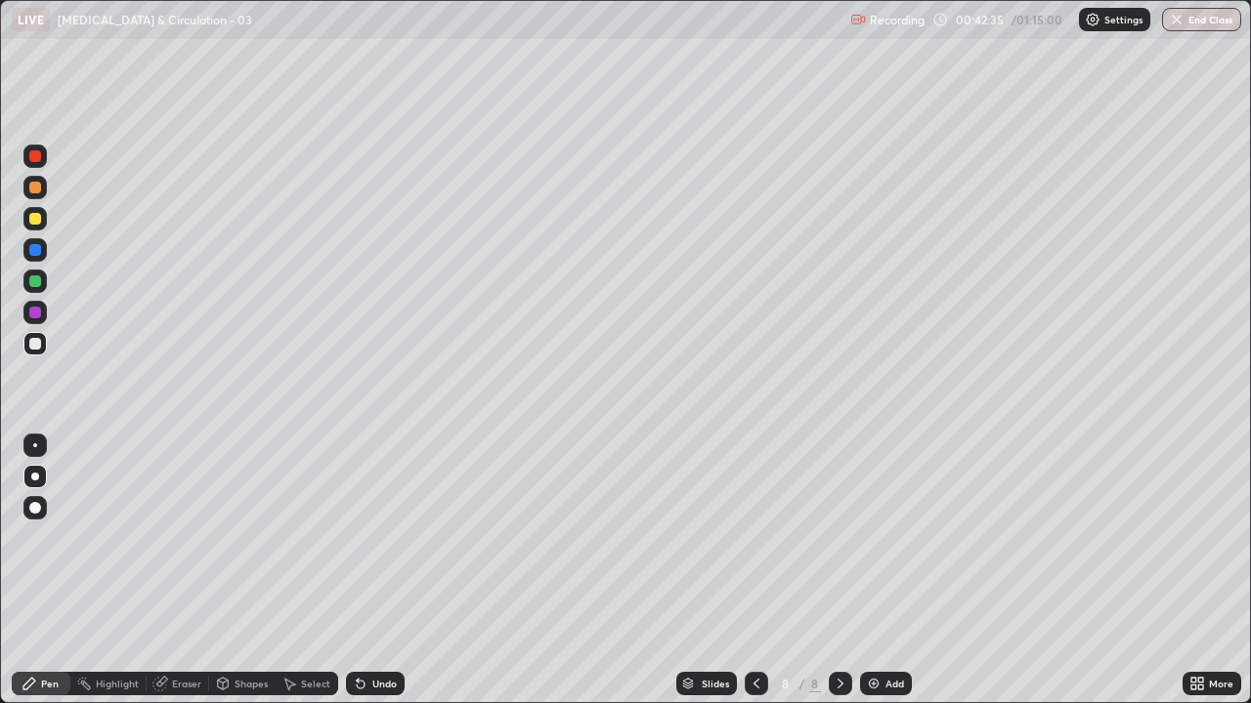
click at [376, 537] on div "Undo" at bounding box center [384, 684] width 24 height 10
click at [378, 537] on div "Undo" at bounding box center [375, 683] width 59 height 23
click at [377, 537] on div "Undo" at bounding box center [375, 683] width 59 height 23
click at [380, 537] on div "Undo" at bounding box center [375, 683] width 59 height 23
click at [838, 537] on icon at bounding box center [840, 684] width 16 height 16
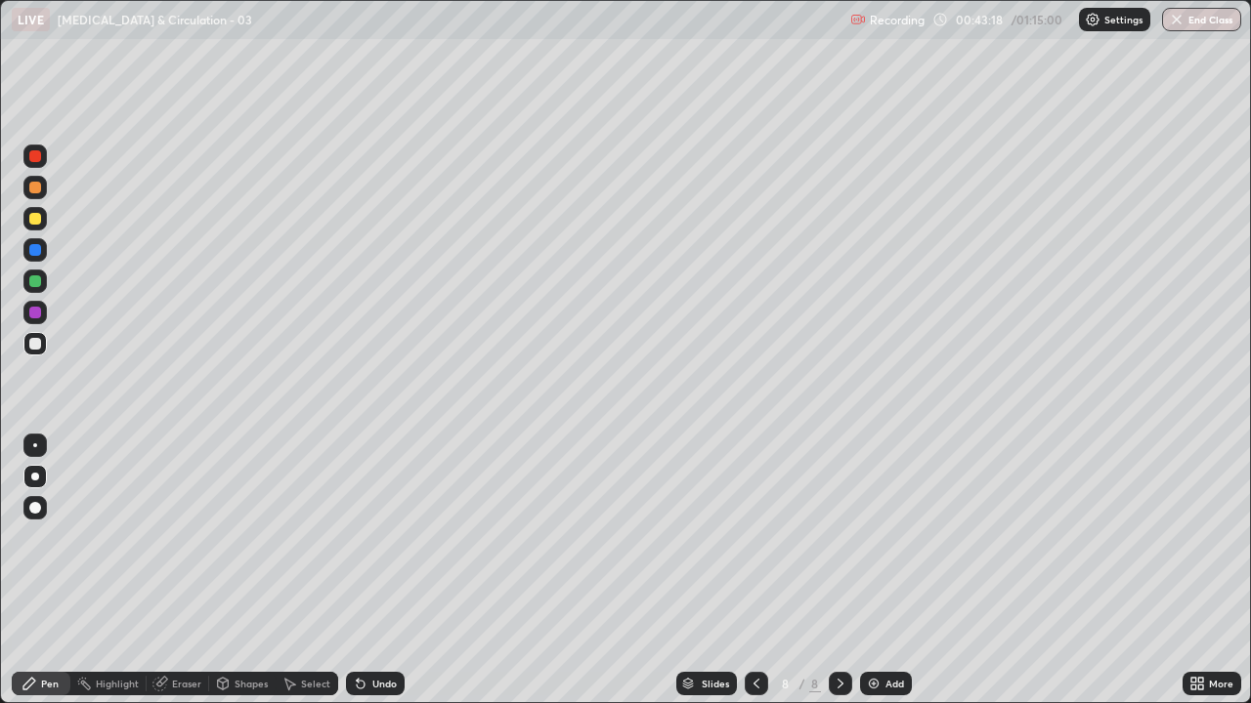
click at [876, 537] on img at bounding box center [874, 684] width 16 height 16
click at [37, 345] on div at bounding box center [35, 344] width 12 height 12
click at [34, 351] on div at bounding box center [34, 343] width 23 height 23
click at [380, 537] on div "Undo" at bounding box center [375, 683] width 59 height 23
click at [838, 537] on icon at bounding box center [840, 684] width 16 height 16
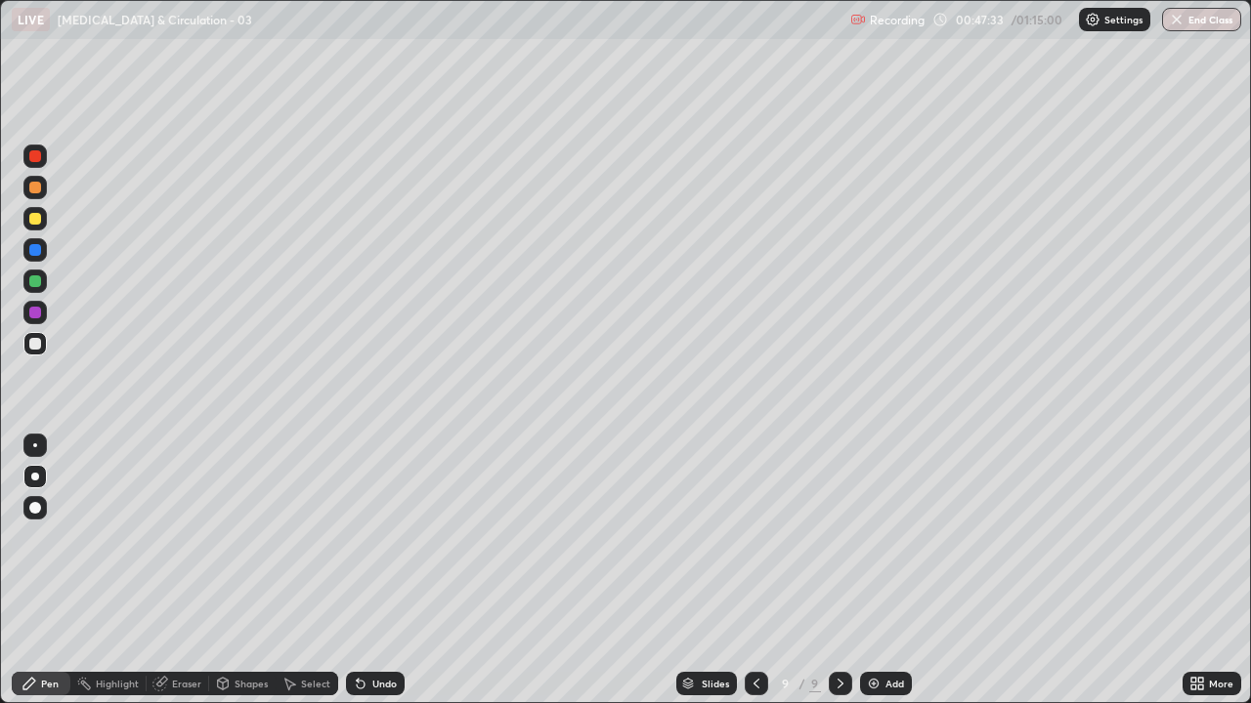
click at [885, 537] on div "Add" at bounding box center [894, 684] width 19 height 10
click at [30, 189] on div at bounding box center [35, 188] width 12 height 12
click at [1201, 537] on icon at bounding box center [1200, 687] width 5 height 5
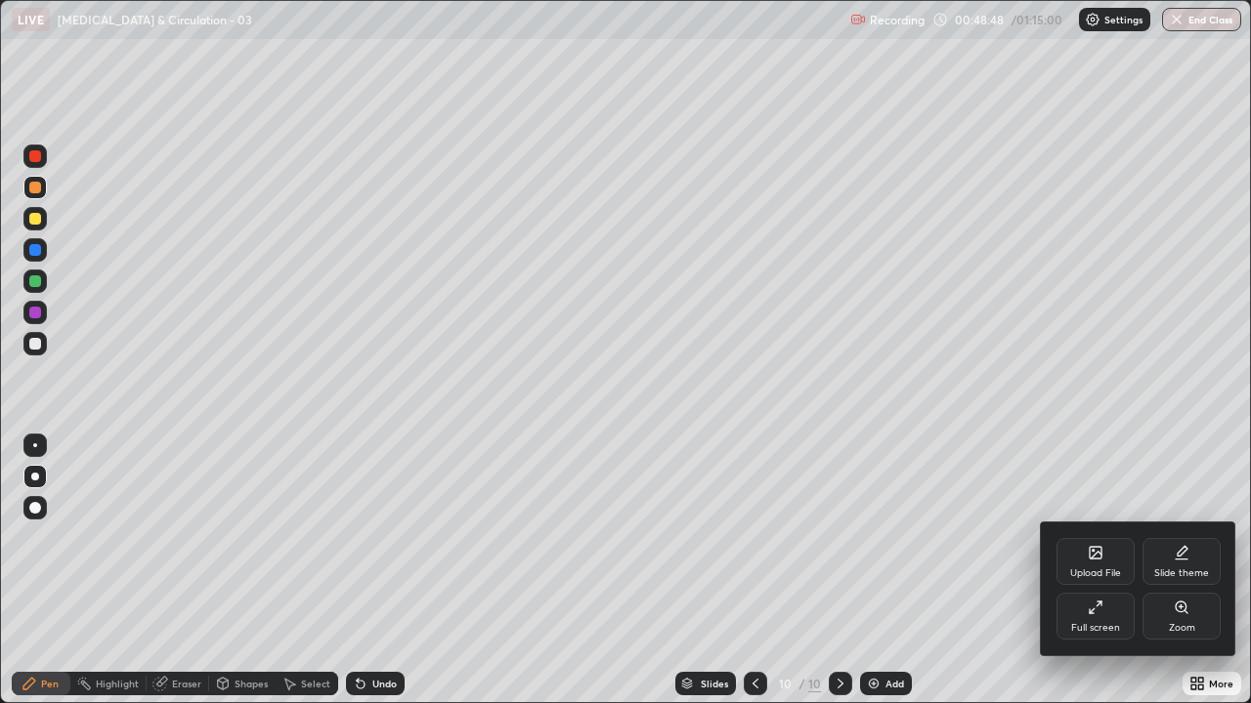
click at [1101, 537] on icon at bounding box center [1095, 608] width 16 height 16
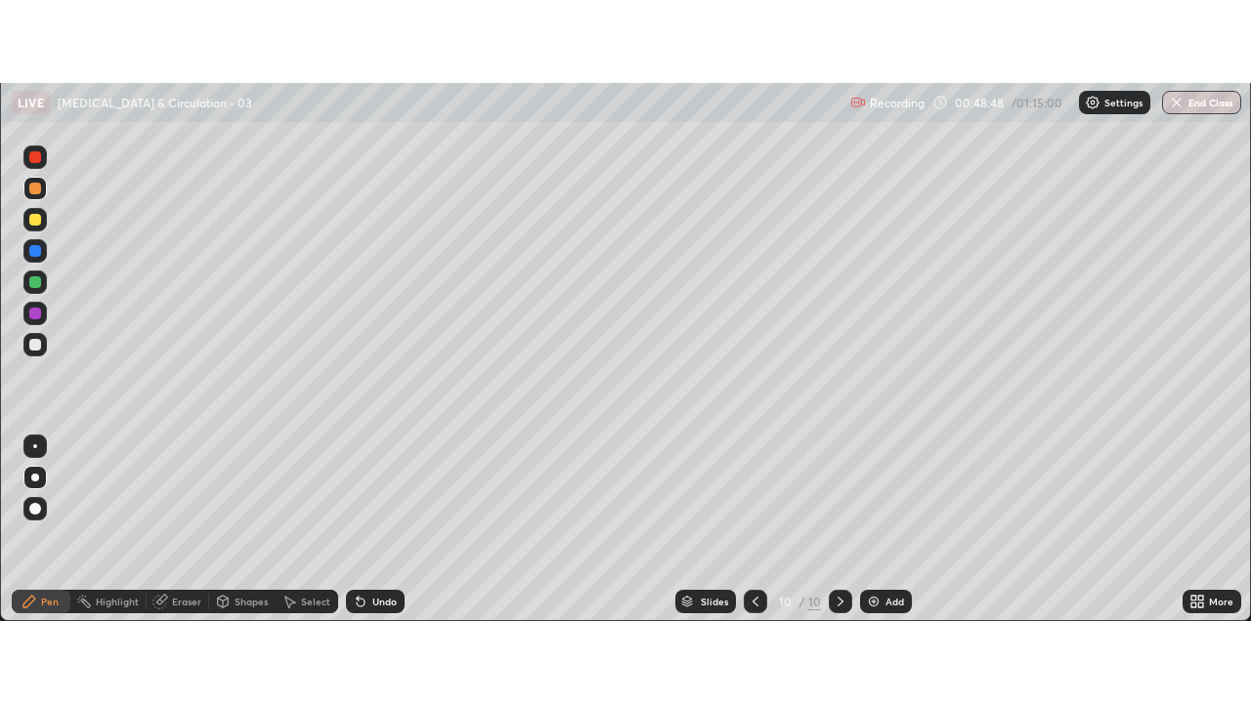
scroll to position [97167, 96454]
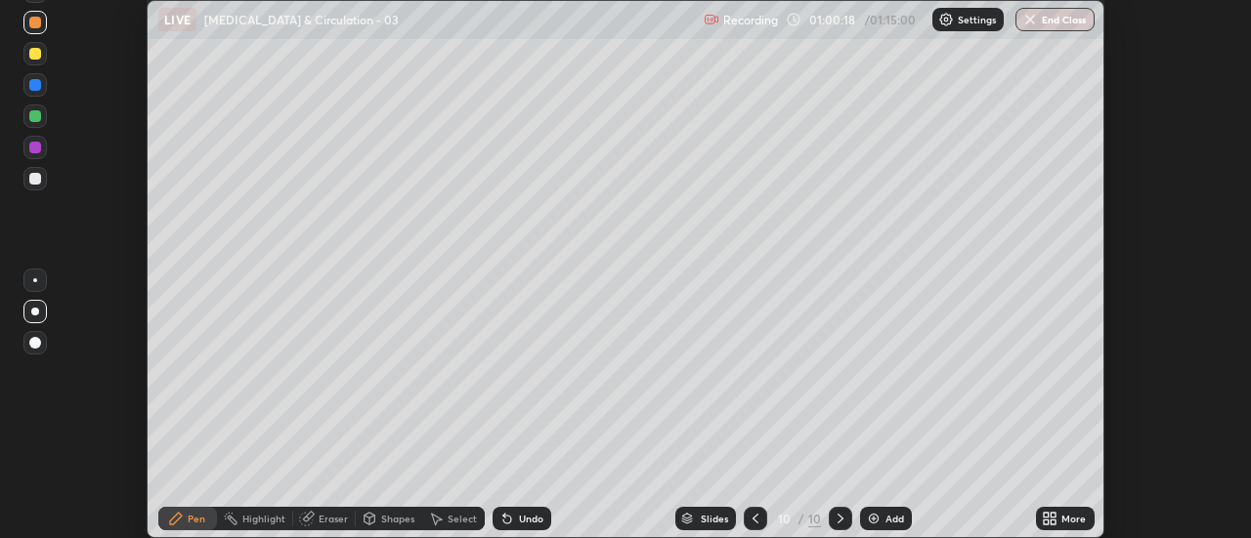
click at [1044, 523] on icon at bounding box center [1045, 522] width 5 height 5
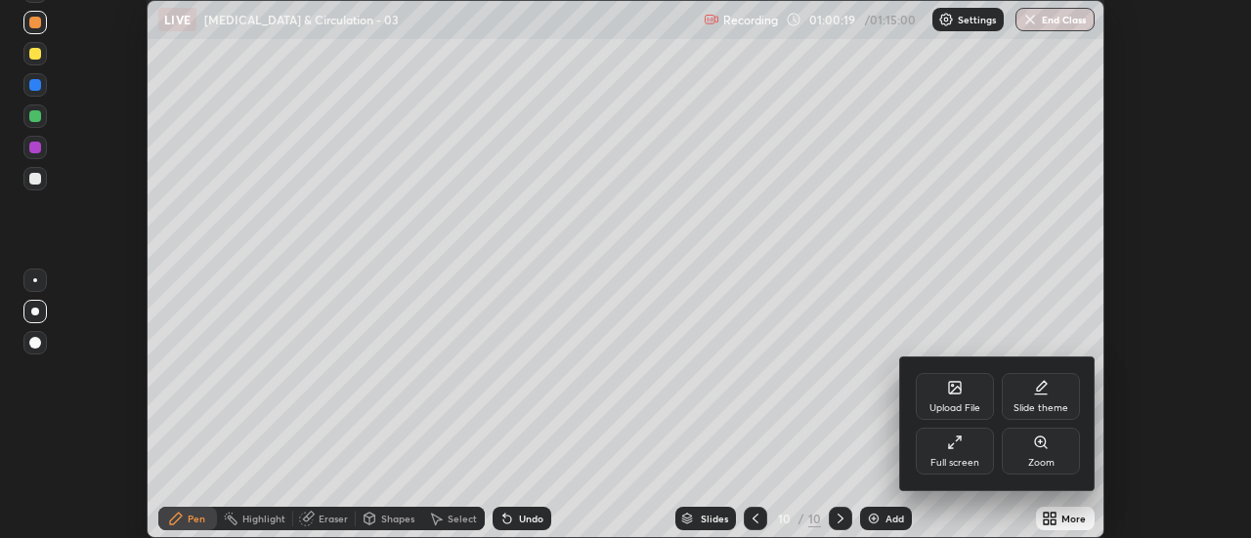
click at [946, 458] on div "Full screen" at bounding box center [954, 463] width 49 height 10
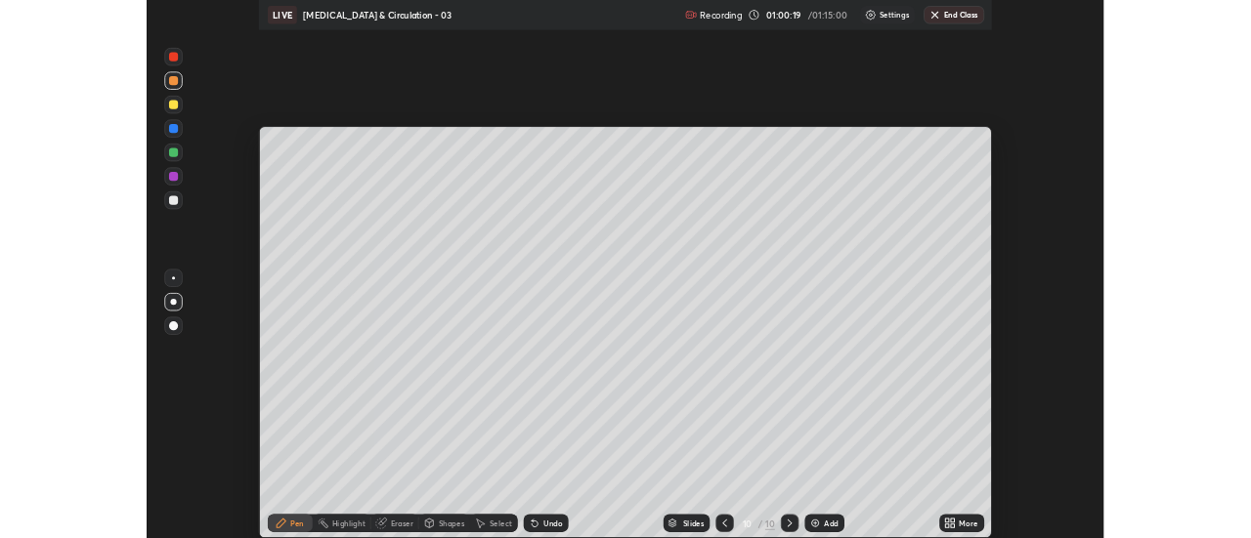
scroll to position [703, 1251]
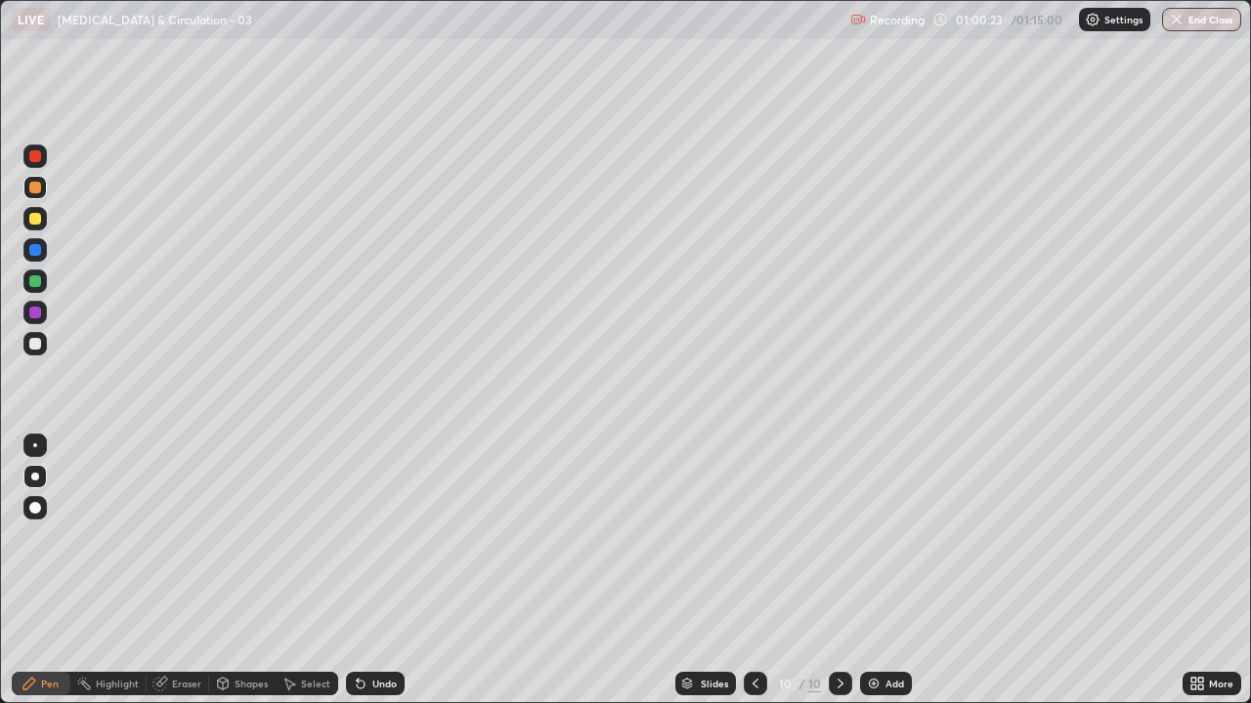
click at [33, 345] on div at bounding box center [35, 344] width 12 height 12
click at [34, 352] on div at bounding box center [34, 343] width 23 height 23
click at [34, 348] on div at bounding box center [35, 344] width 12 height 12
click at [33, 352] on div at bounding box center [34, 343] width 23 height 23
click at [40, 348] on div at bounding box center [34, 343] width 23 height 23
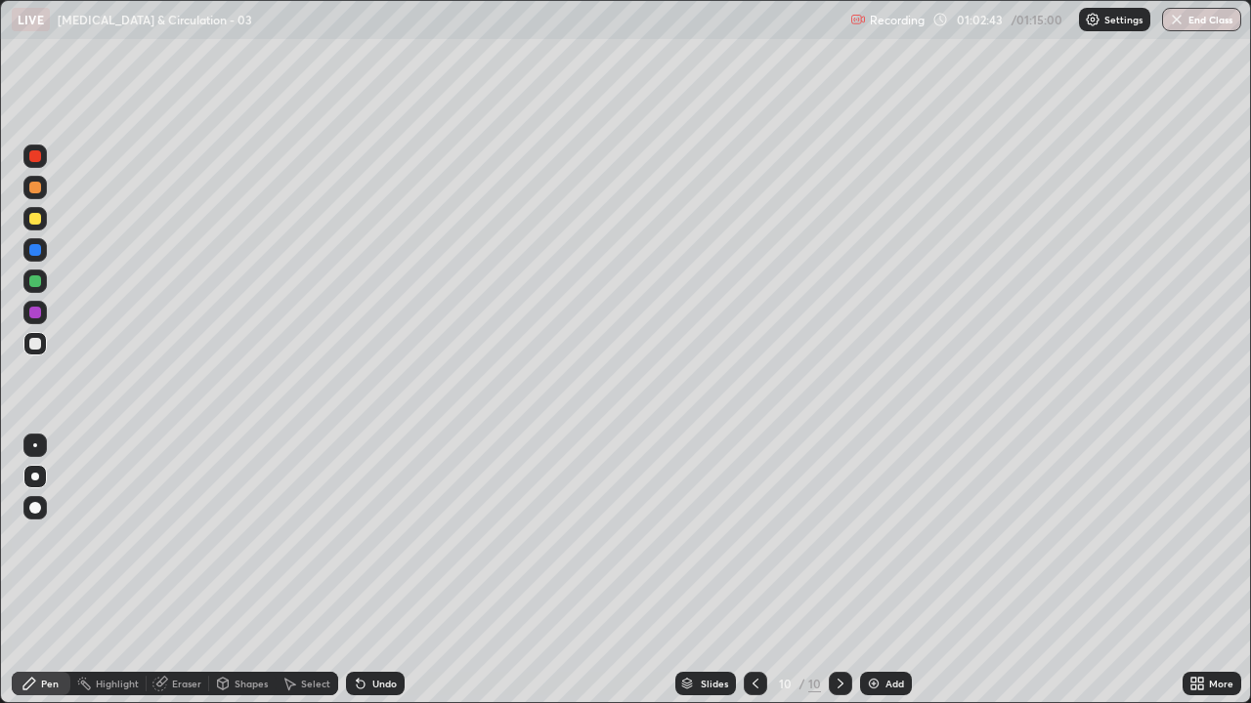
click at [28, 342] on div at bounding box center [34, 343] width 23 height 23
click at [33, 355] on div at bounding box center [34, 343] width 23 height 23
click at [384, 537] on div "Undo" at bounding box center [384, 684] width 24 height 10
click at [383, 537] on div "Undo" at bounding box center [384, 684] width 24 height 10
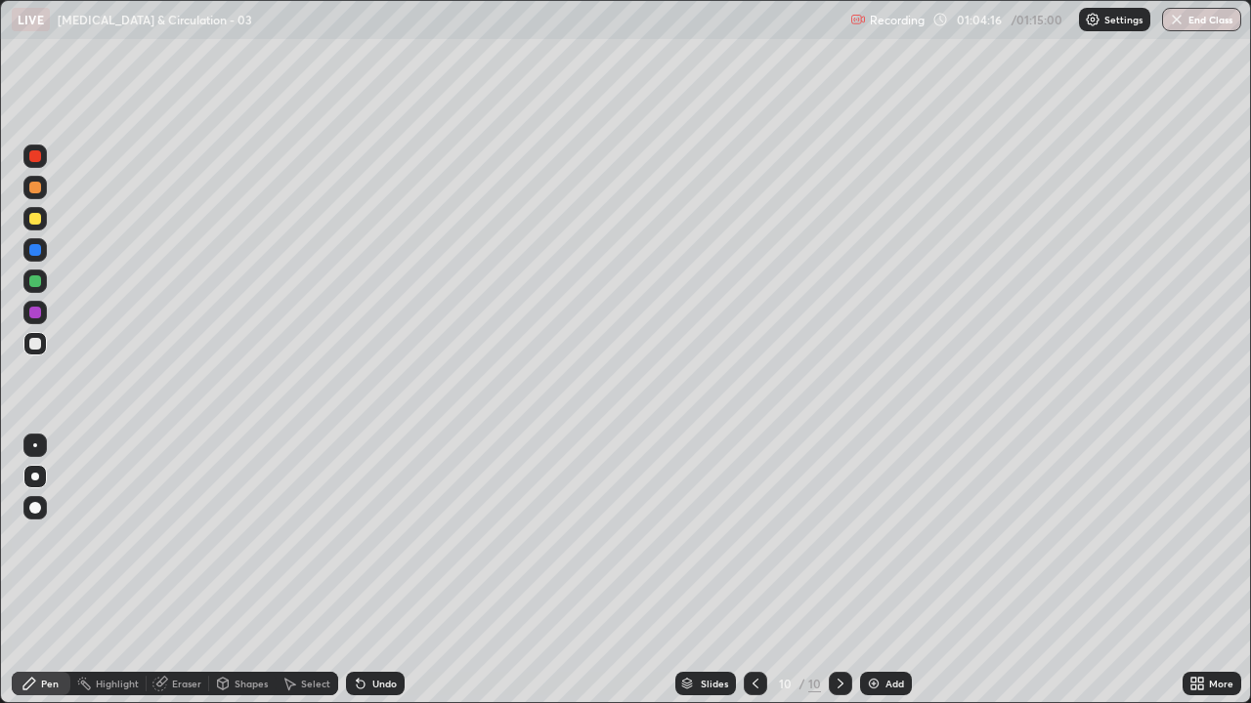
click at [24, 346] on div at bounding box center [34, 343] width 23 height 23
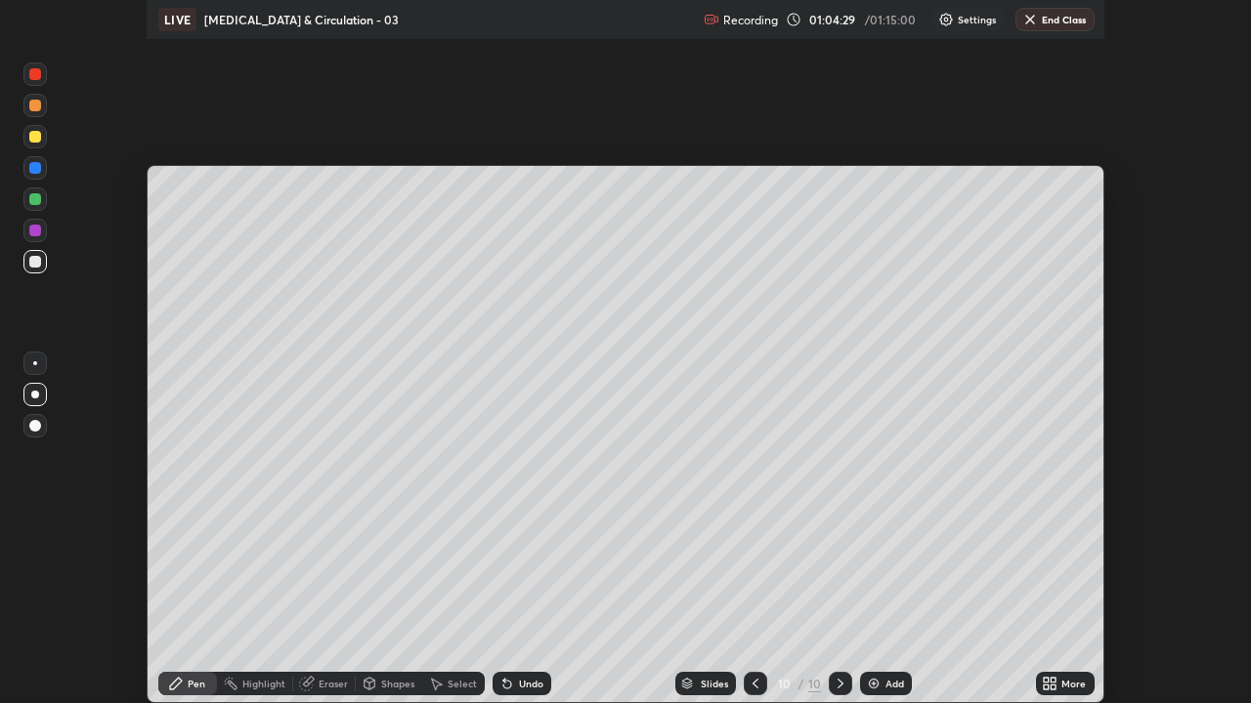
scroll to position [97167, 96454]
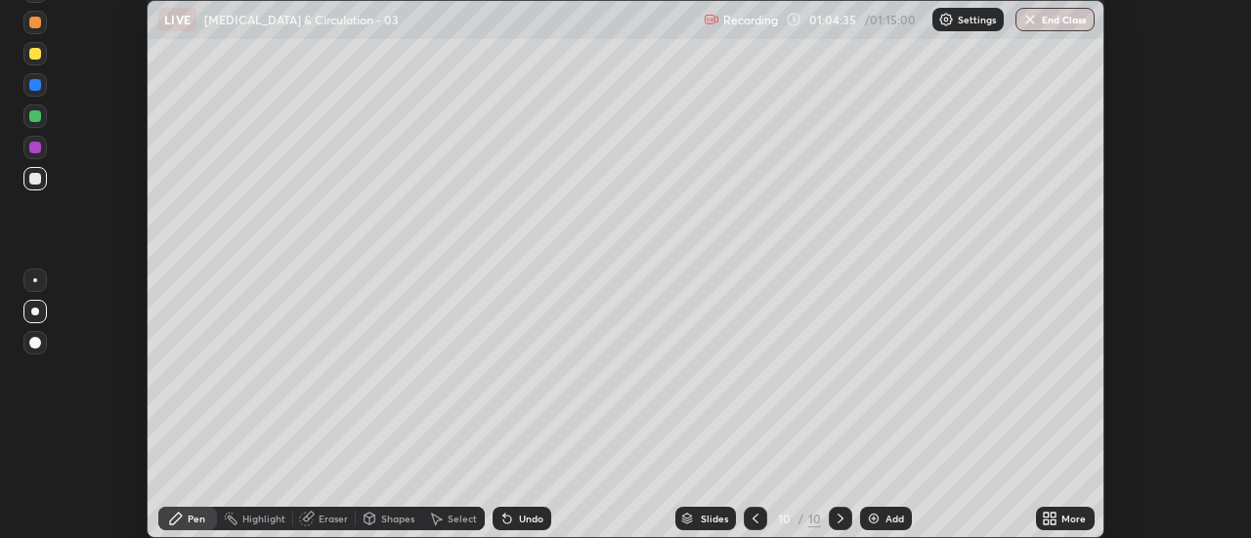
click at [1052, 516] on icon at bounding box center [1053, 515] width 5 height 5
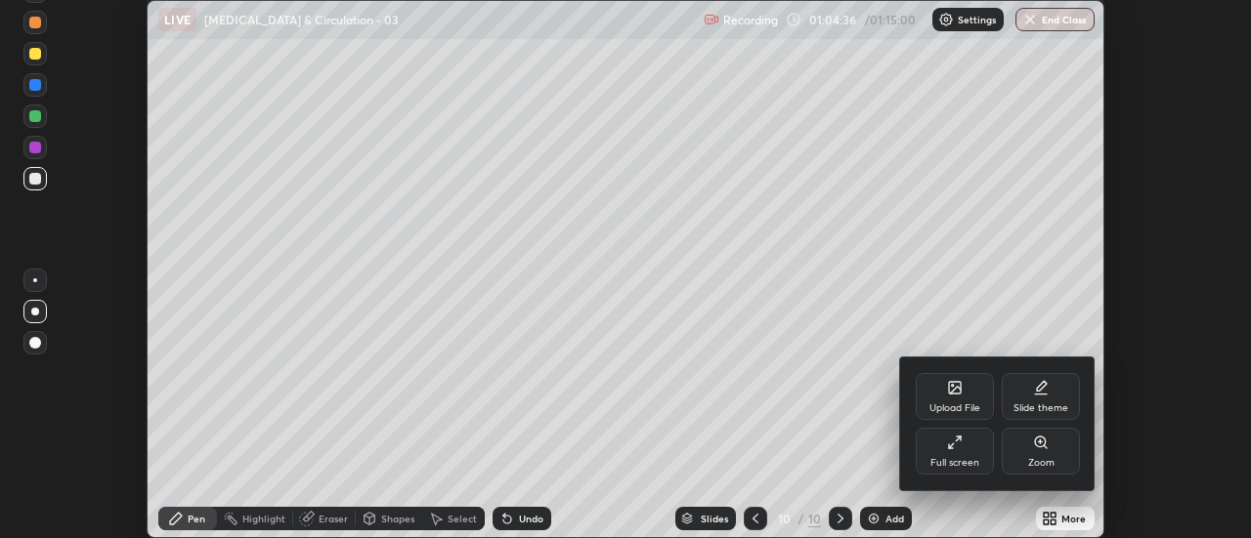
click at [960, 458] on div "Full screen" at bounding box center [954, 463] width 49 height 10
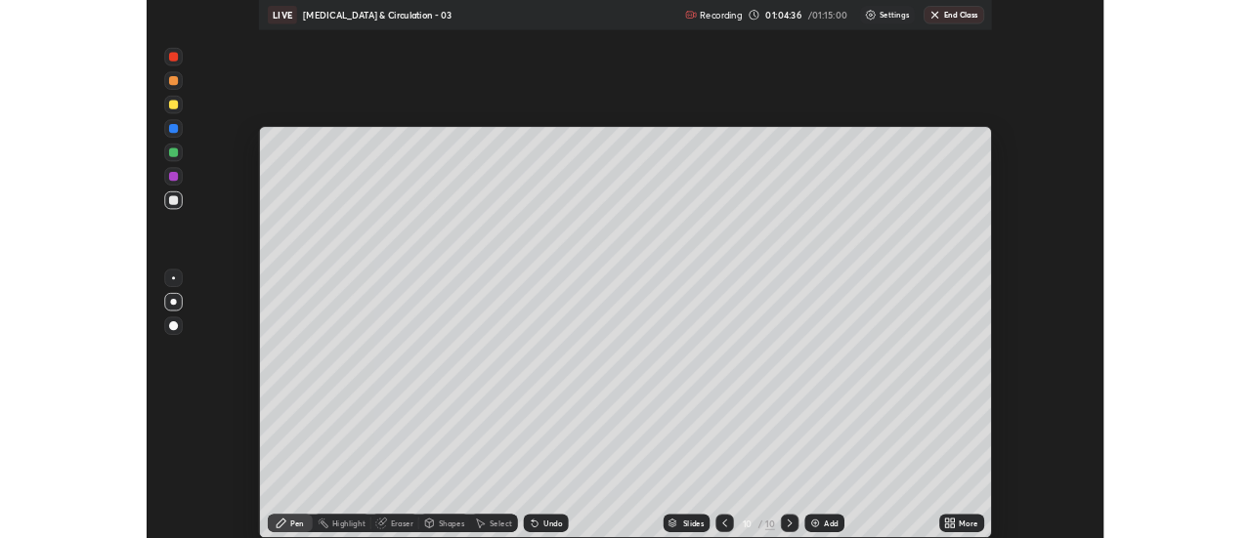
scroll to position [703, 1251]
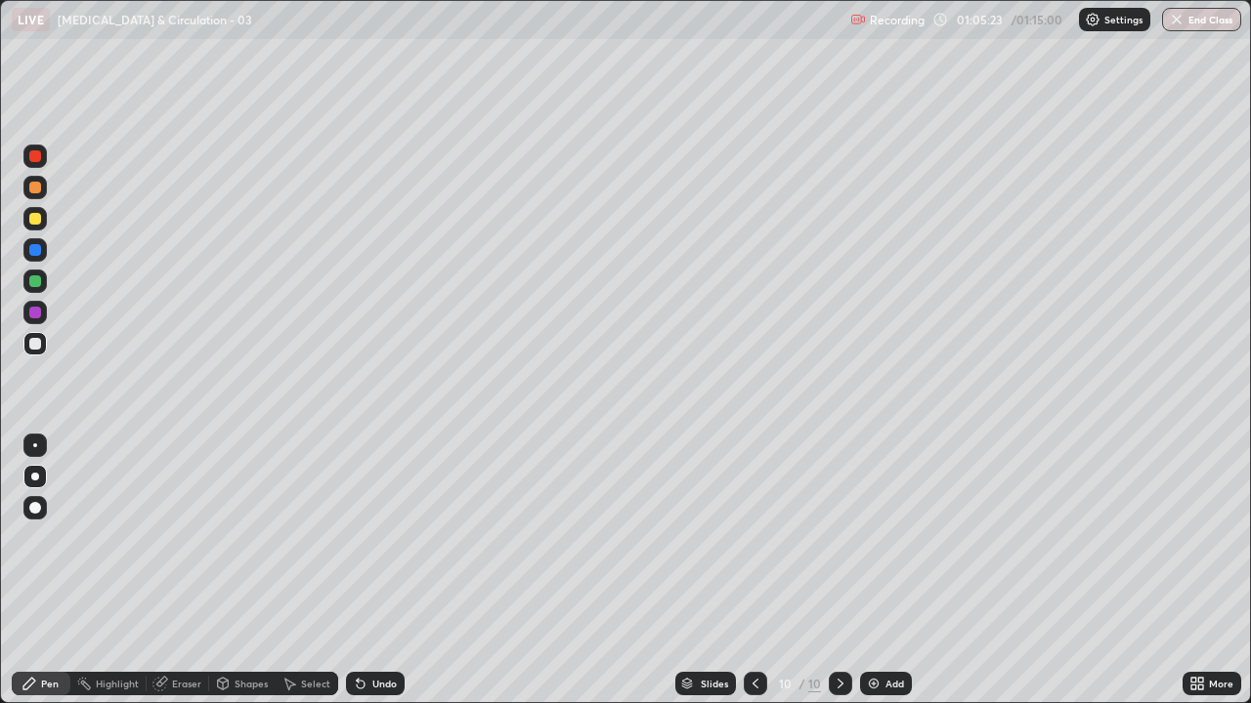
click at [371, 537] on div "Undo" at bounding box center [375, 683] width 59 height 23
click at [372, 537] on div "Undo" at bounding box center [384, 684] width 24 height 10
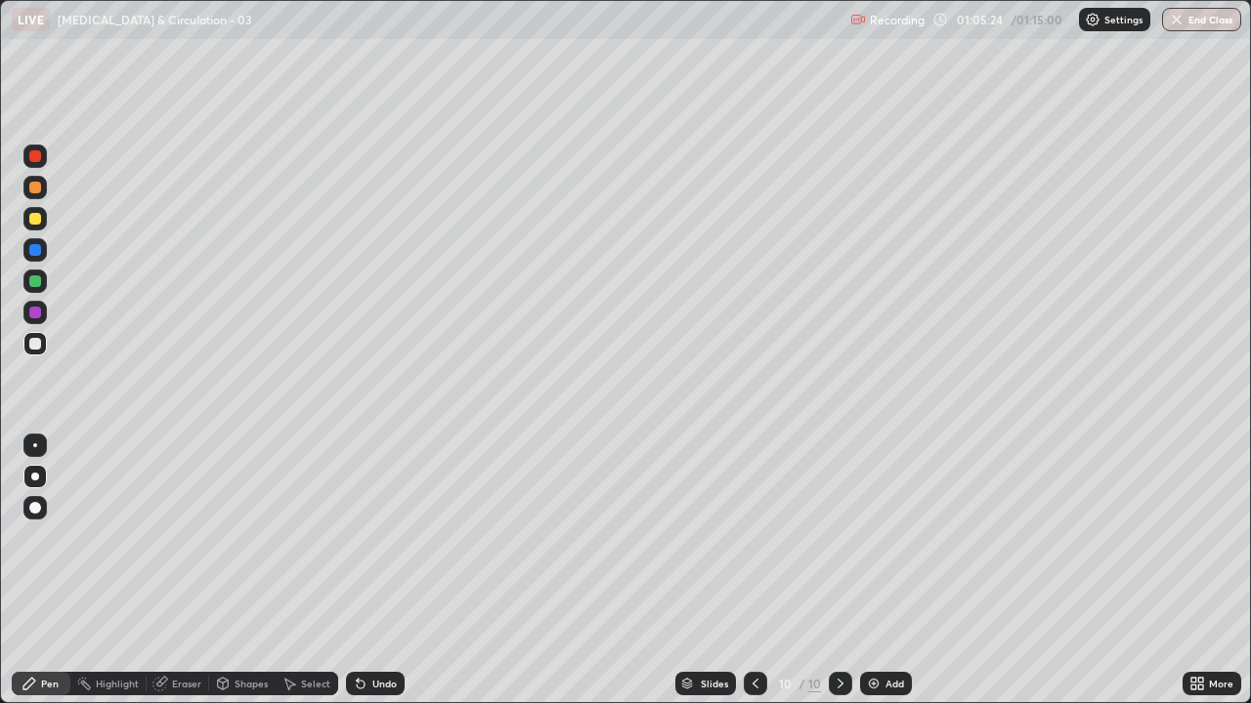
click at [372, 537] on div "Undo" at bounding box center [384, 684] width 24 height 10
click at [368, 537] on div "Undo" at bounding box center [375, 683] width 59 height 23
click at [366, 537] on div "Undo" at bounding box center [375, 683] width 59 height 23
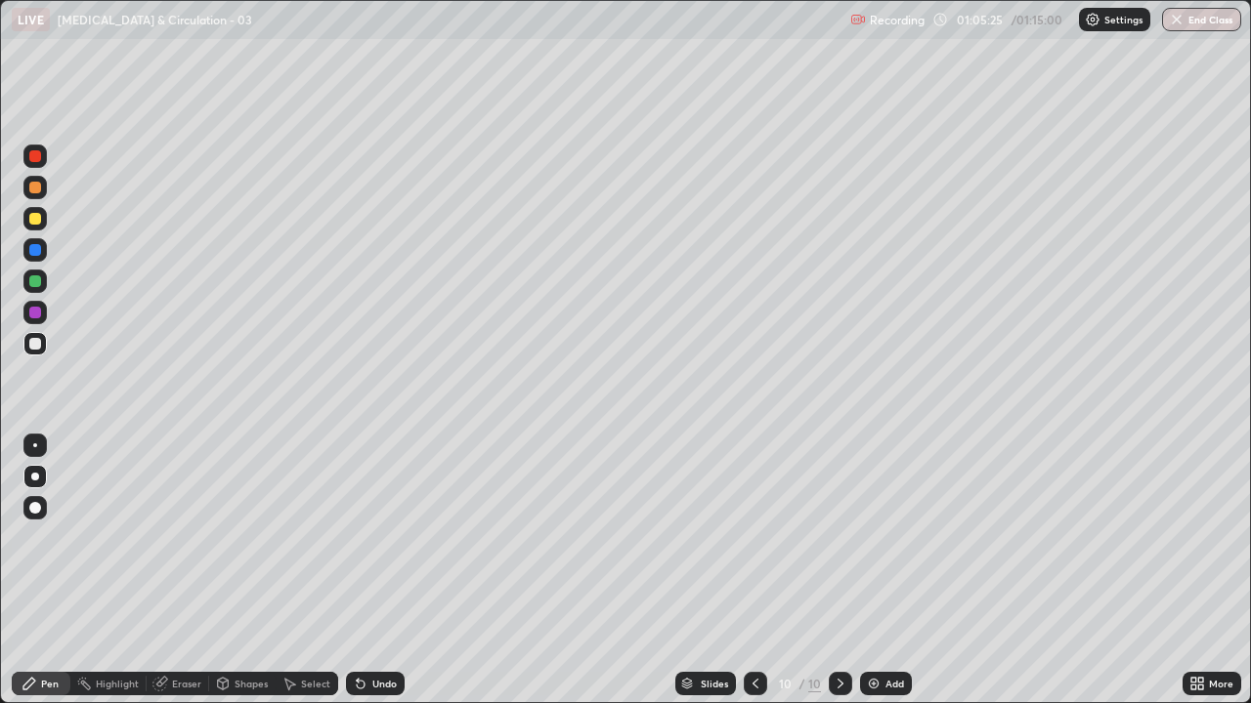
click at [364, 537] on icon at bounding box center [361, 684] width 16 height 16
click at [365, 537] on div "Undo" at bounding box center [375, 683] width 59 height 23
click at [358, 537] on icon at bounding box center [361, 685] width 8 height 8
click at [365, 537] on div "Undo" at bounding box center [375, 683] width 59 height 23
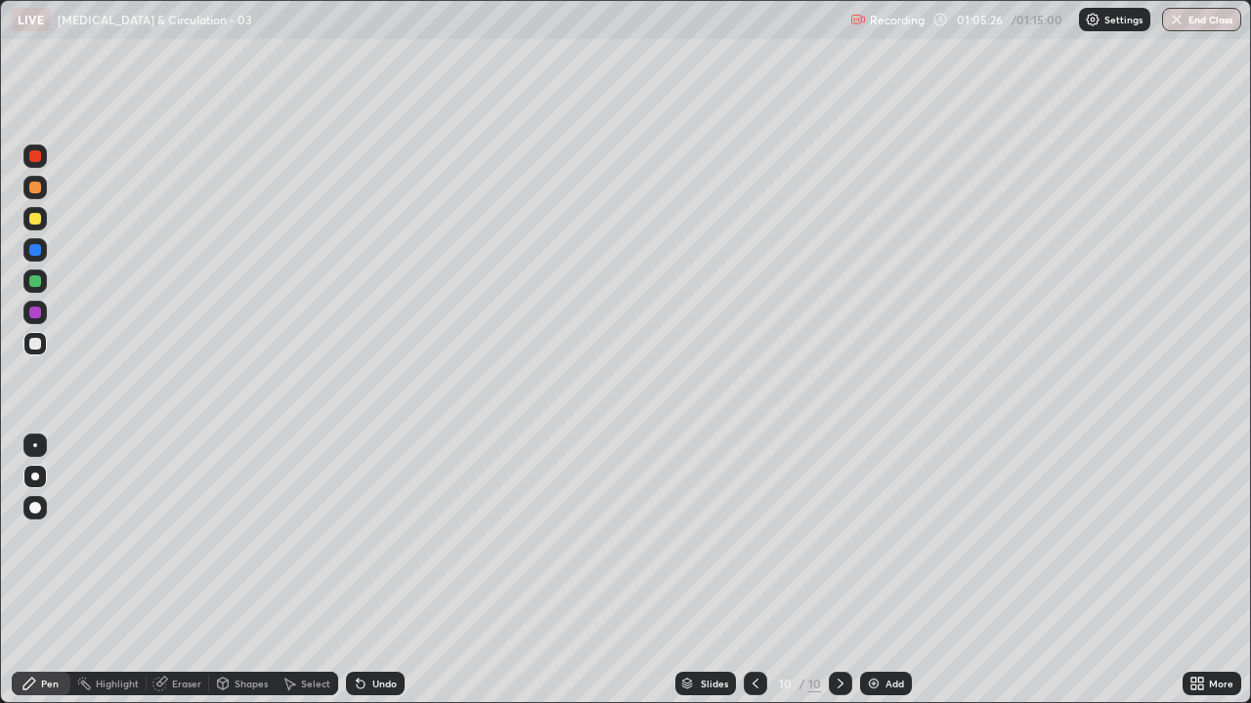
click at [372, 537] on div "Undo" at bounding box center [384, 684] width 24 height 10
click at [373, 537] on div "Undo" at bounding box center [384, 684] width 24 height 10
click at [375, 537] on div "Undo" at bounding box center [384, 684] width 24 height 10
click at [374, 537] on div "Undo" at bounding box center [384, 684] width 24 height 10
click at [372, 537] on div "Undo" at bounding box center [384, 684] width 24 height 10
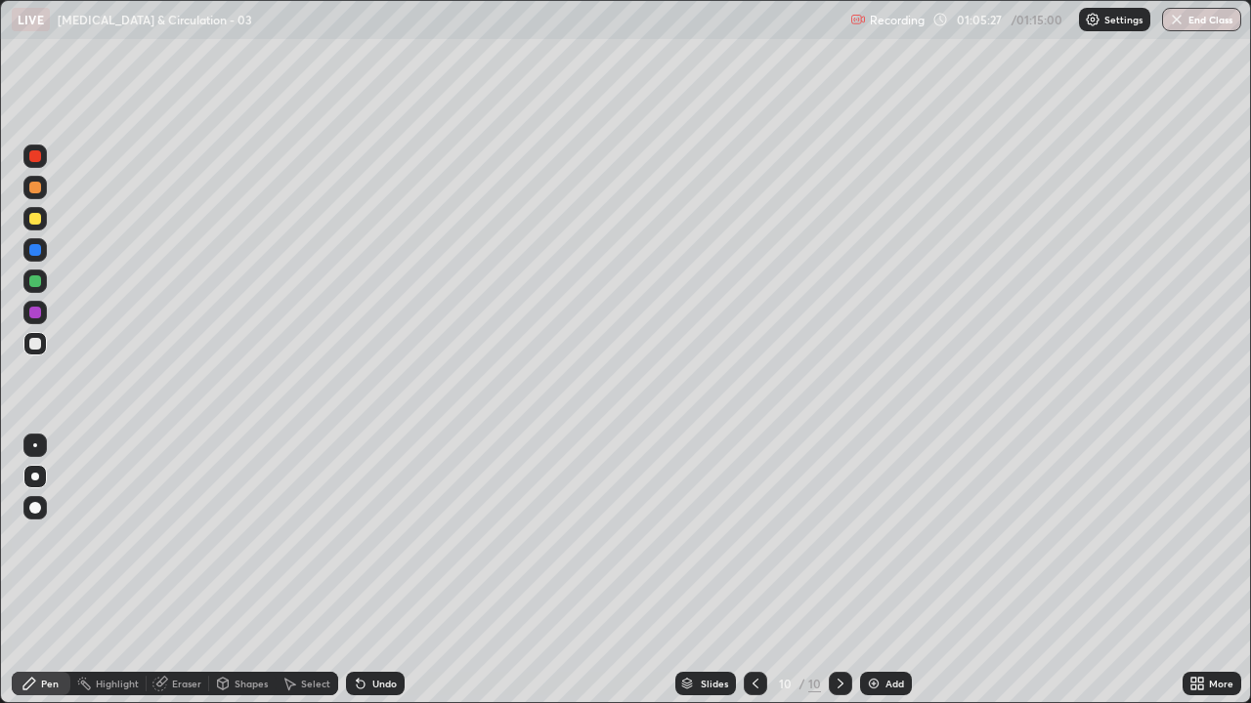
click at [372, 537] on div "Undo" at bounding box center [384, 684] width 24 height 10
click at [367, 537] on div "Undo" at bounding box center [375, 683] width 59 height 23
click at [372, 537] on div "Undo" at bounding box center [384, 684] width 24 height 10
click at [374, 537] on div "Undo" at bounding box center [384, 684] width 24 height 10
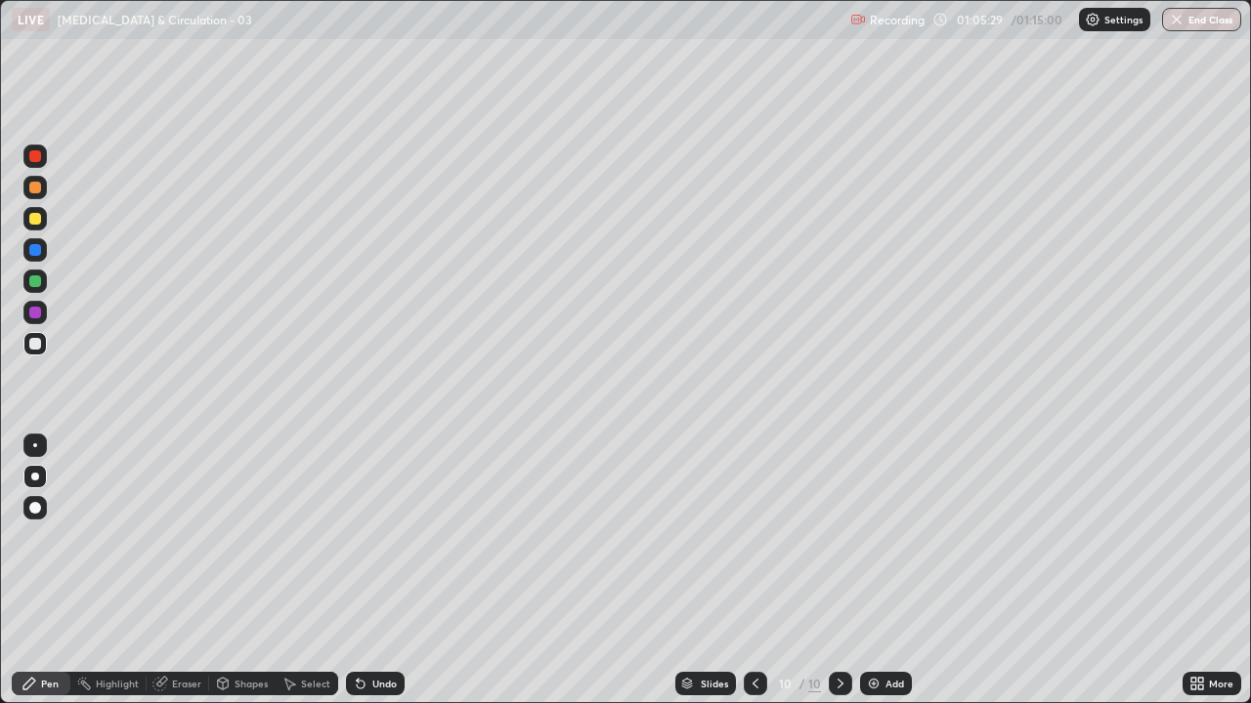
click at [302, 537] on div "Select" at bounding box center [315, 684] width 29 height 10
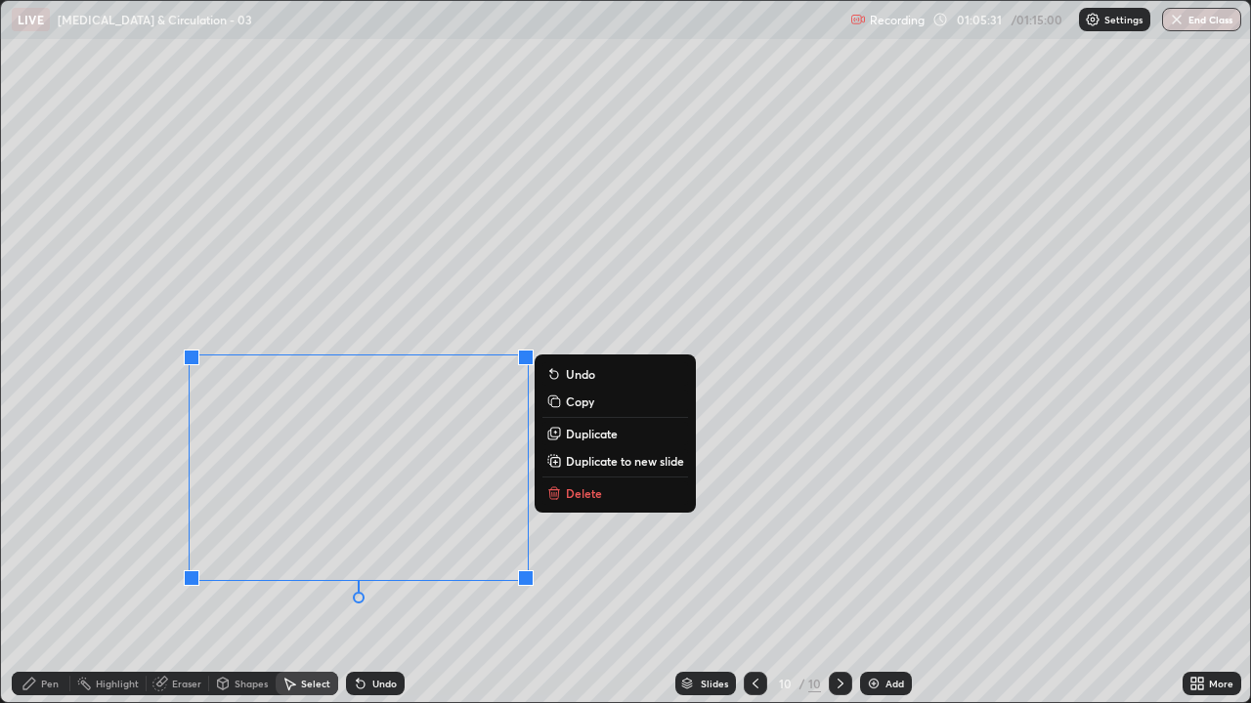
click at [561, 491] on icon at bounding box center [554, 494] width 16 height 16
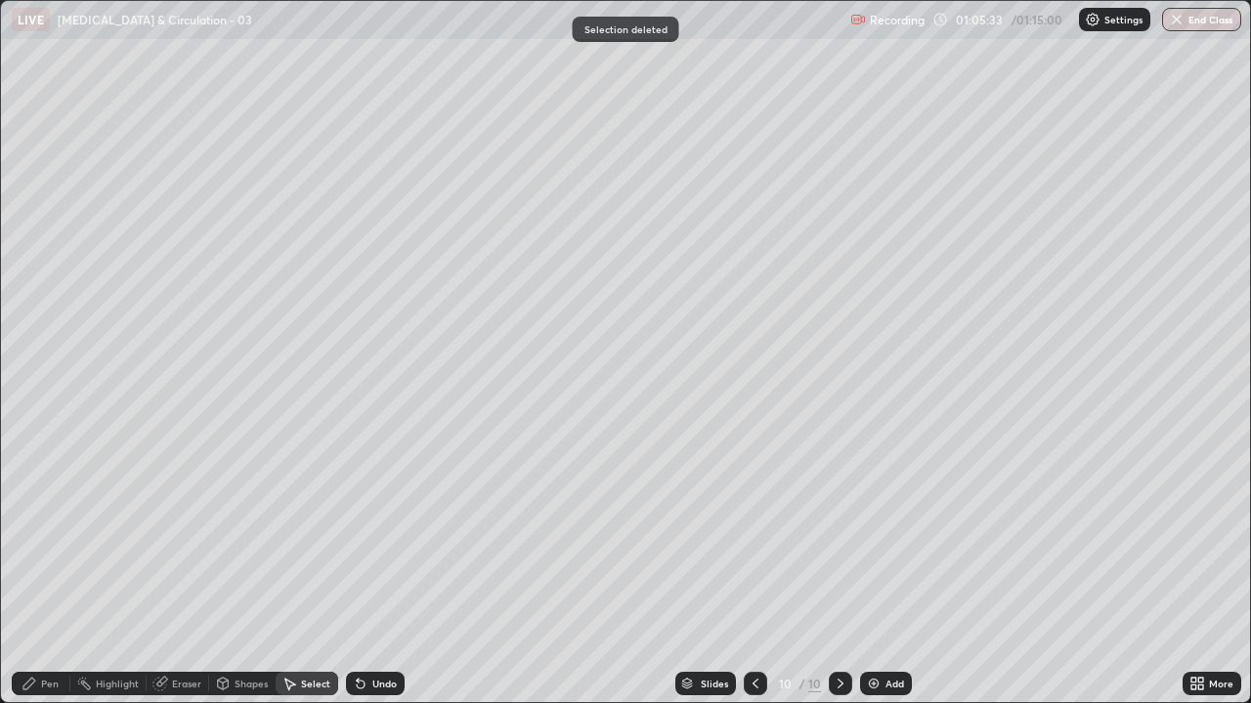
click at [36, 537] on icon at bounding box center [29, 684] width 16 height 16
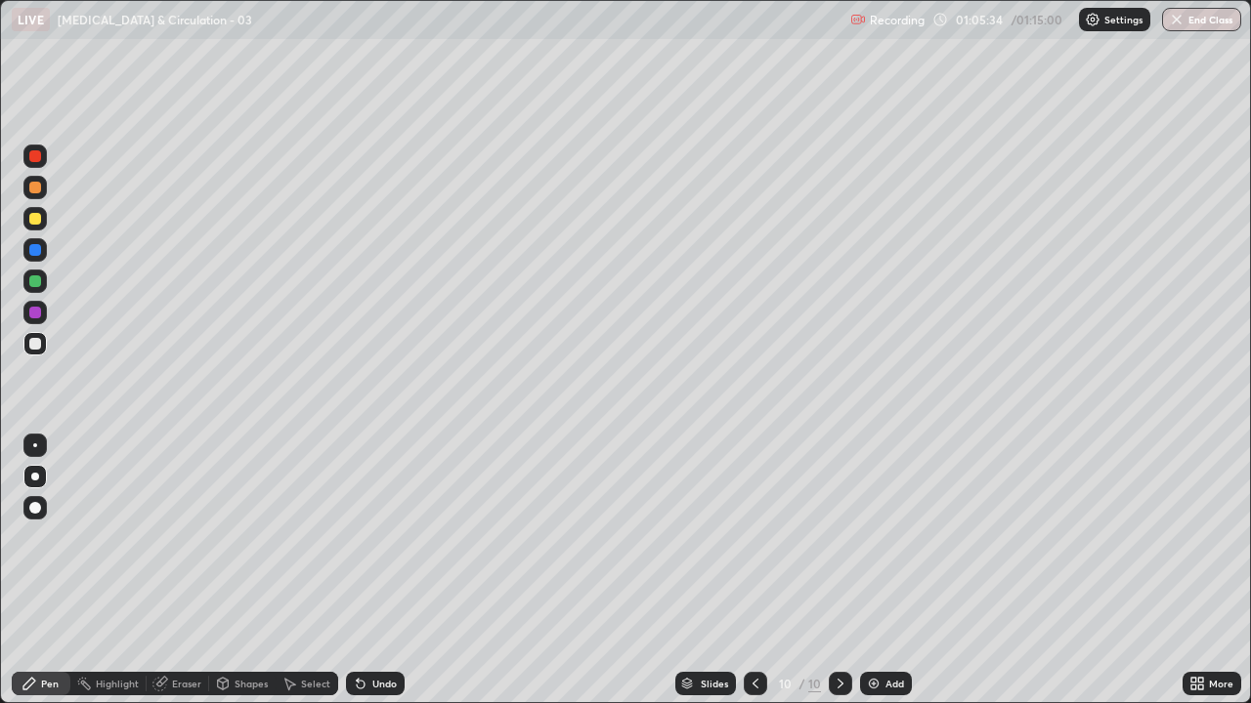
click at [38, 343] on div at bounding box center [35, 344] width 12 height 12
click at [39, 351] on div at bounding box center [34, 343] width 23 height 23
click at [387, 537] on div "Undo" at bounding box center [384, 684] width 24 height 10
click at [379, 537] on div "Undo" at bounding box center [384, 684] width 24 height 10
click at [40, 347] on div at bounding box center [35, 344] width 12 height 12
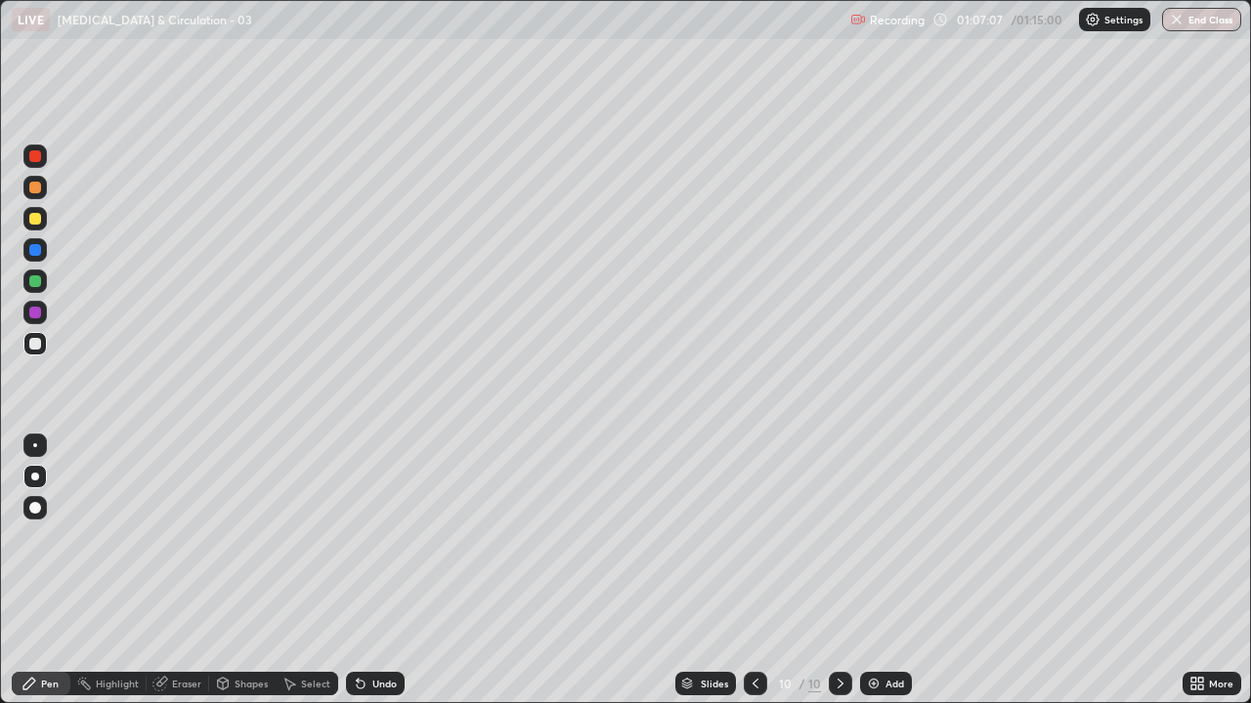
click at [830, 537] on div at bounding box center [840, 683] width 23 height 23
click at [875, 537] on img at bounding box center [874, 684] width 16 height 16
click at [35, 345] on div at bounding box center [35, 344] width 12 height 12
click at [34, 351] on div at bounding box center [34, 343] width 23 height 23
click at [39, 346] on div at bounding box center [35, 344] width 12 height 12
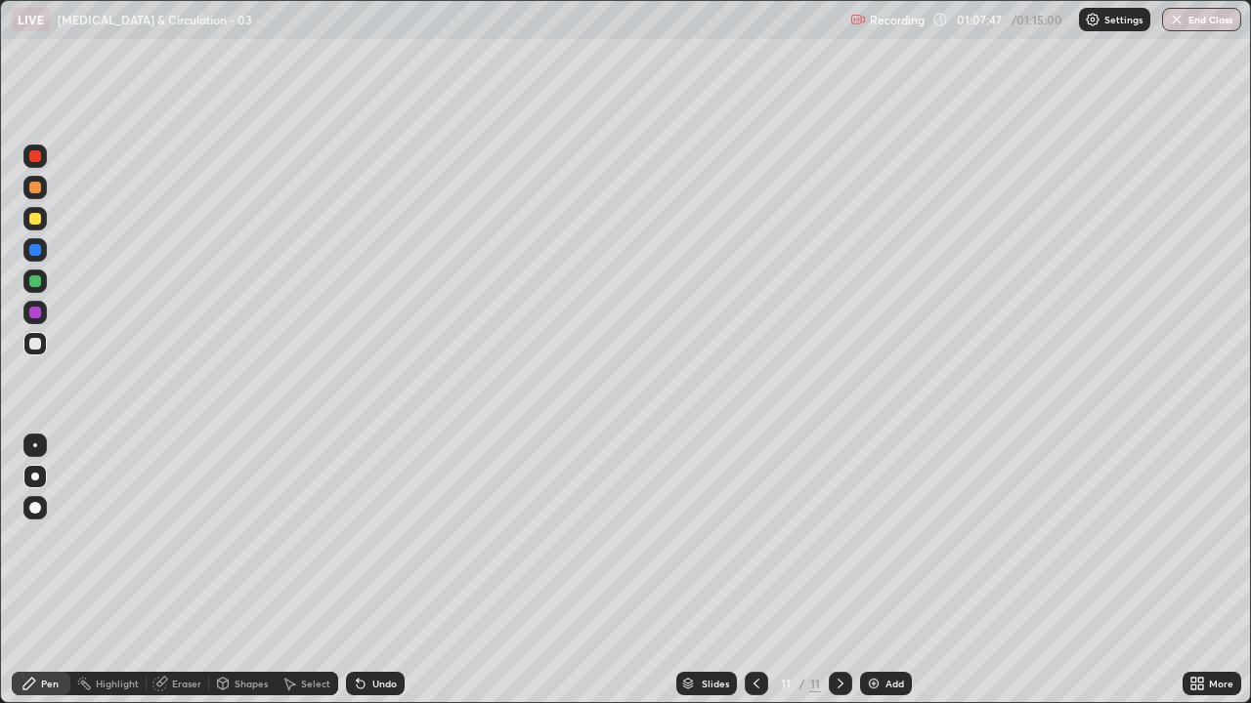
click at [28, 346] on div at bounding box center [34, 343] width 23 height 23
click at [379, 537] on div "Undo" at bounding box center [384, 684] width 24 height 10
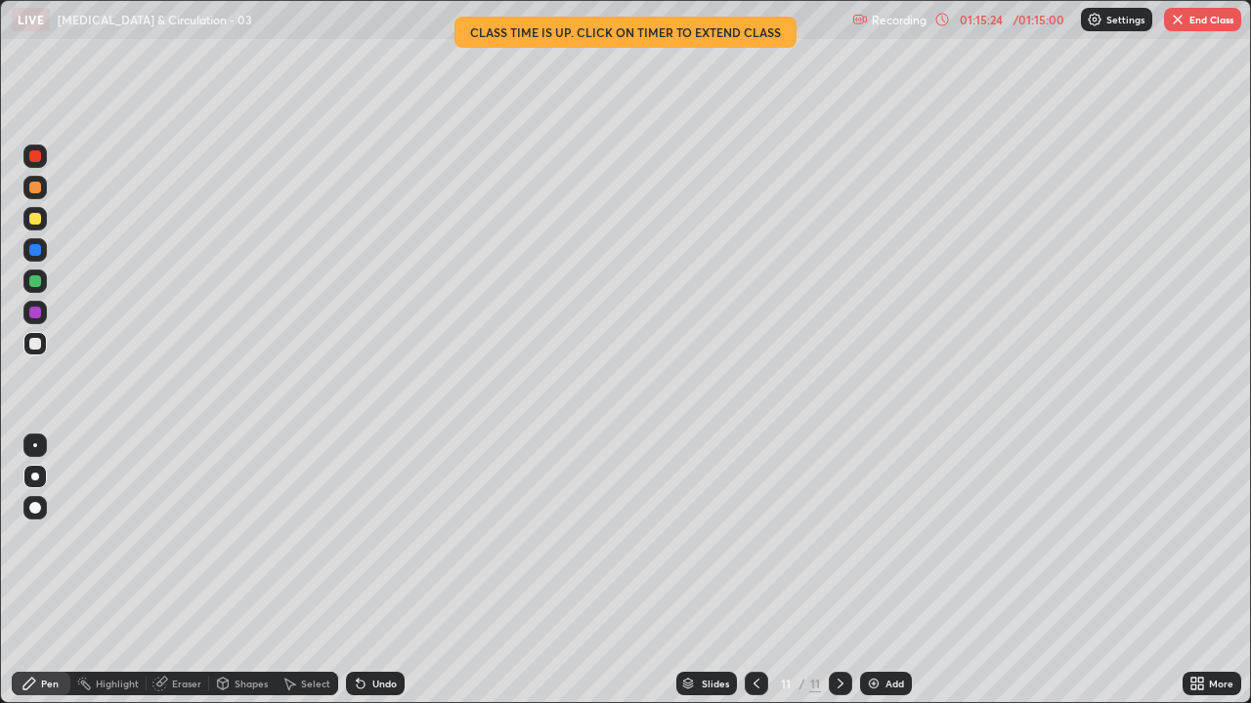
click at [1204, 13] on button "End Class" at bounding box center [1202, 19] width 77 height 23
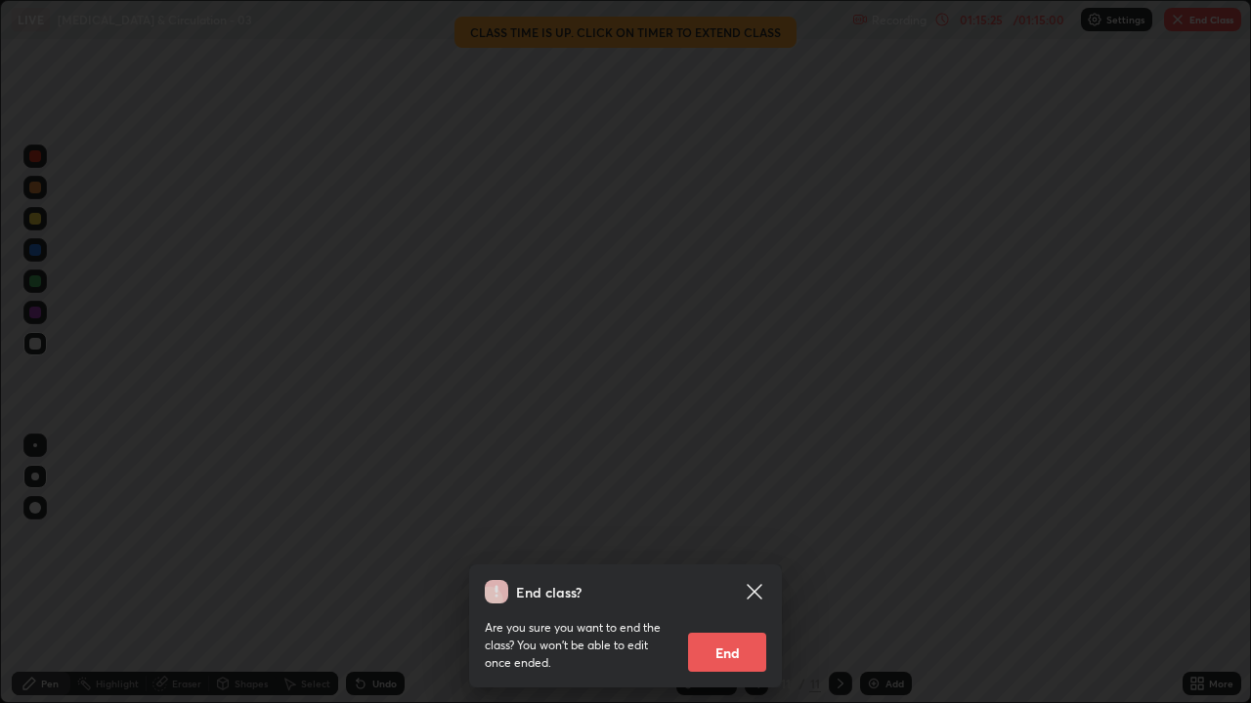
click at [730, 537] on button "End" at bounding box center [727, 652] width 78 height 39
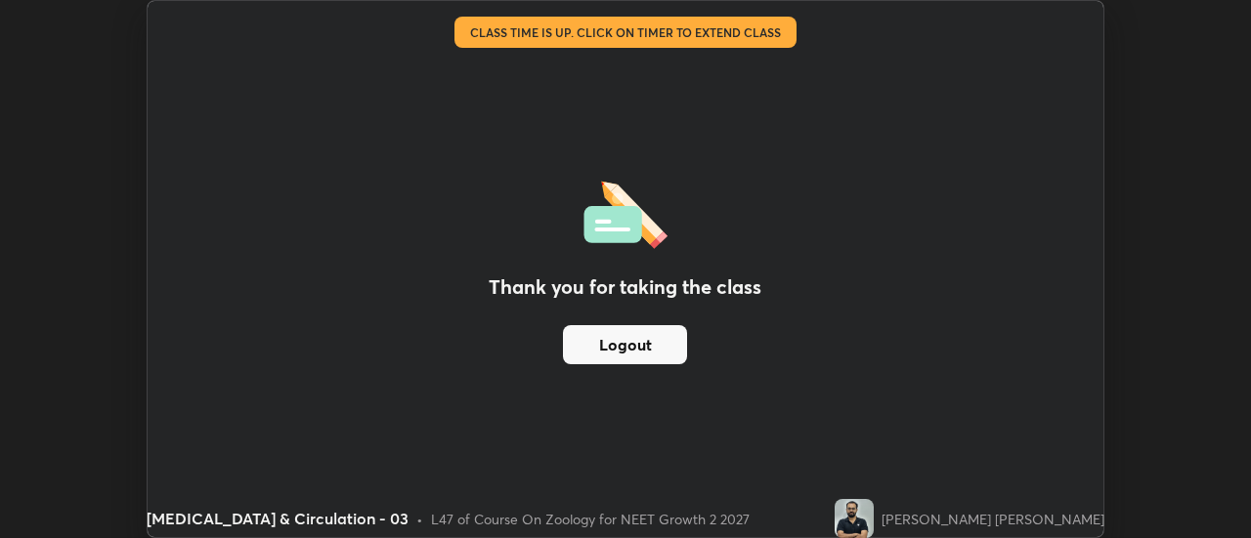
scroll to position [97167, 96454]
